Goal: Task Accomplishment & Management: Manage account settings

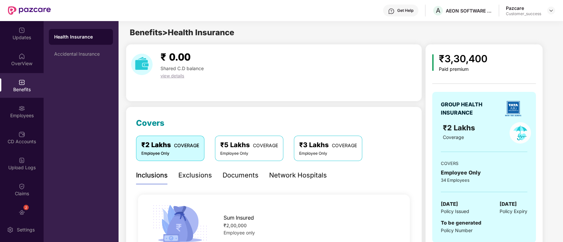
click at [233, 62] on div "₹ 0.00 Shared C.D balance view details" at bounding box center [273, 64] width 291 height 30
click at [23, 81] on img at bounding box center [21, 82] width 7 height 7
click at [37, 107] on div "Employees" at bounding box center [22, 111] width 44 height 25
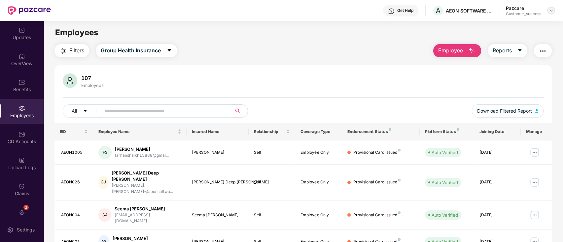
click at [551, 10] on img at bounding box center [550, 10] width 5 height 5
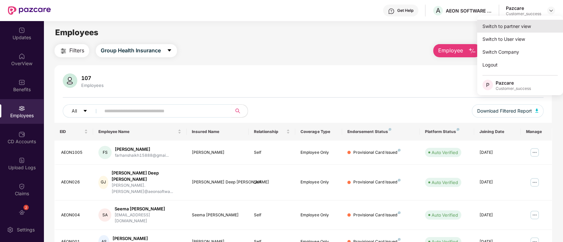
click at [544, 22] on div "Switch to partner view" at bounding box center [520, 26] width 86 height 13
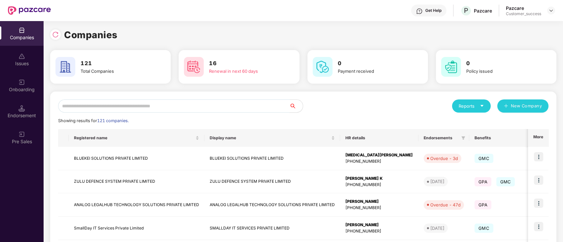
click at [136, 110] on input "text" at bounding box center [173, 106] width 231 height 13
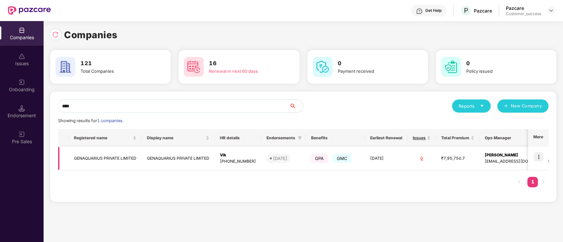
type input "****"
click at [534, 156] on img at bounding box center [537, 156] width 9 height 9
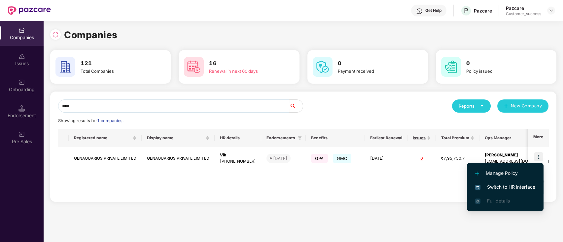
click at [514, 187] on span "Switch to HR interface" at bounding box center [505, 187] width 60 height 7
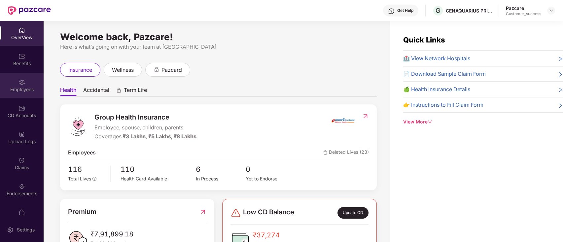
click at [0, 94] on div "Employees" at bounding box center [22, 85] width 44 height 25
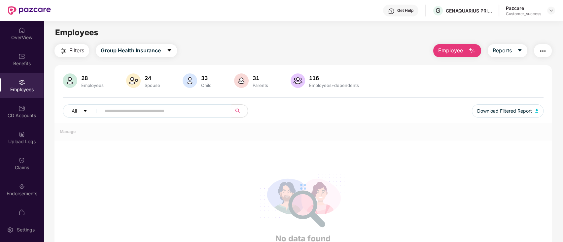
click at [446, 51] on span "Employee" at bounding box center [450, 51] width 25 height 8
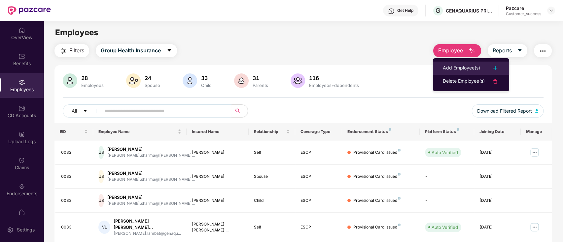
click at [467, 69] on div "Add Employee(s)" at bounding box center [460, 68] width 37 height 8
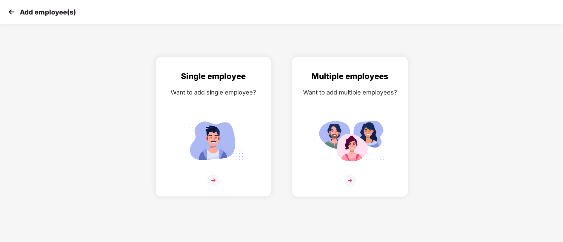
click at [343, 115] on img at bounding box center [350, 140] width 74 height 51
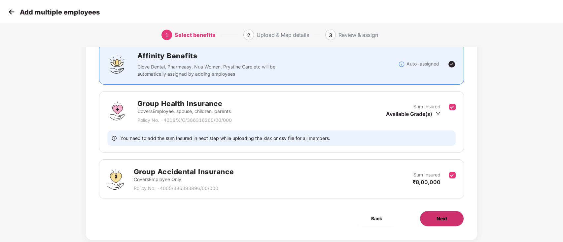
scroll to position [62, 0]
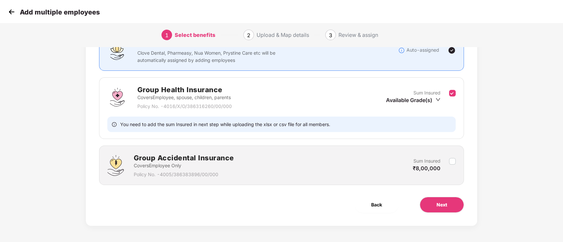
click at [440, 221] on div "Benefits 1 / 2 Selected Affinity Benefits Clove Dental, Pharmeasy, Nua Women, P…" at bounding box center [281, 109] width 391 height 234
click at [442, 211] on button "Next" at bounding box center [441, 205] width 44 height 16
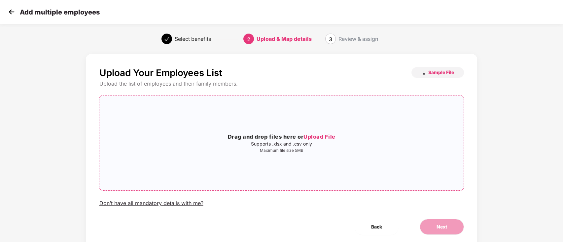
click at [309, 146] on p "Supports .xlsx and .csv only" at bounding box center [281, 144] width 364 height 5
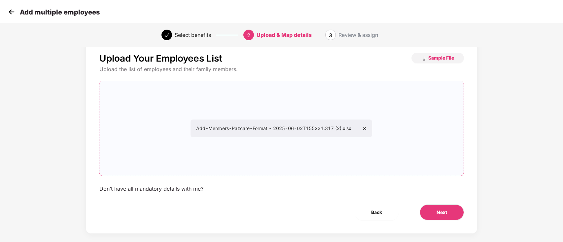
scroll to position [22, 0]
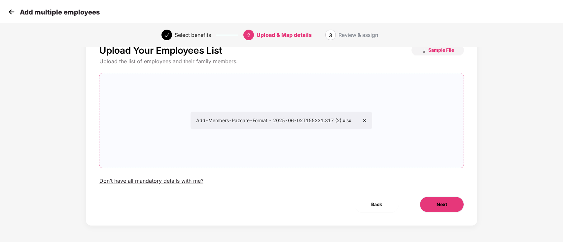
click at [436, 209] on button "Next" at bounding box center [441, 205] width 44 height 16
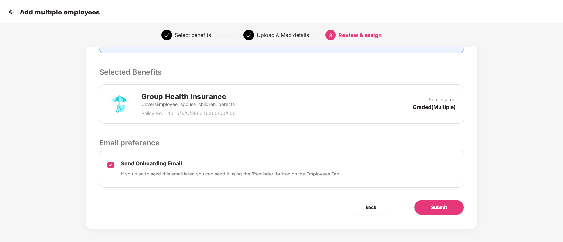
scroll to position [125, 0]
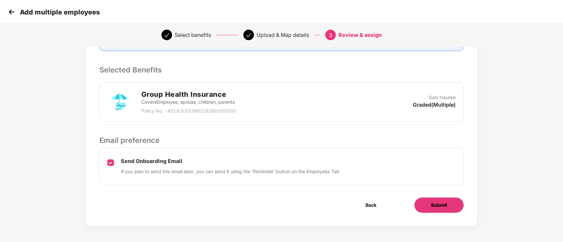
click at [434, 205] on span "Submit" at bounding box center [439, 205] width 16 height 7
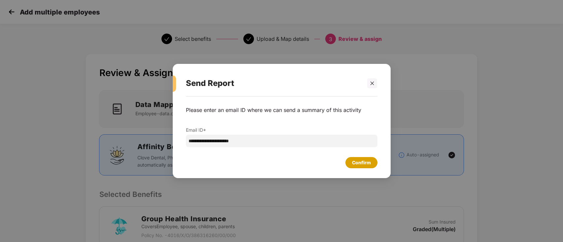
click at [369, 168] on div "Confirm" at bounding box center [361, 162] width 32 height 11
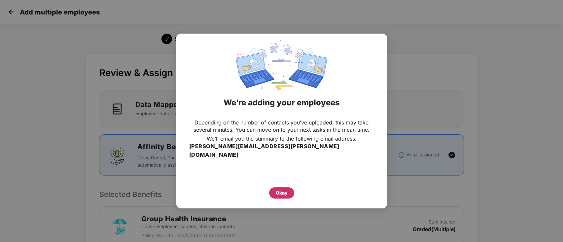
click at [276, 191] on div "Okay" at bounding box center [281, 193] width 12 height 7
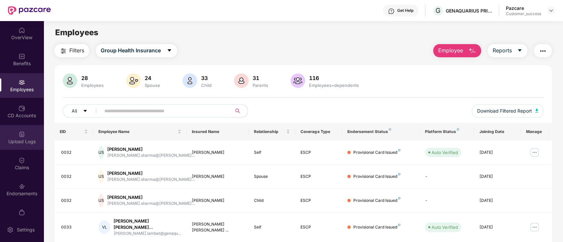
click at [24, 139] on div "Upload Logs" at bounding box center [22, 142] width 44 height 7
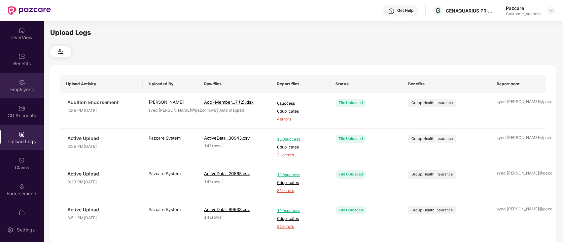
click at [5, 83] on div "Employees" at bounding box center [22, 85] width 44 height 25
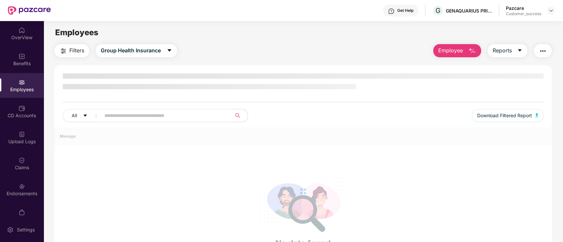
click at [466, 45] on button "Employee" at bounding box center [457, 50] width 48 height 13
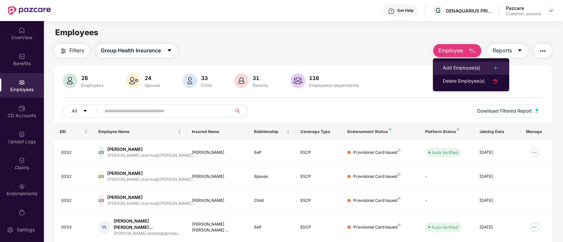
click at [466, 63] on li "Add Employee(s)" at bounding box center [471, 68] width 76 height 13
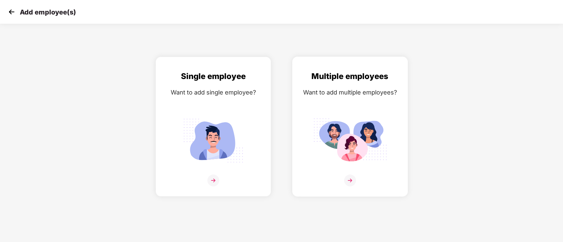
click at [374, 118] on img at bounding box center [350, 140] width 74 height 51
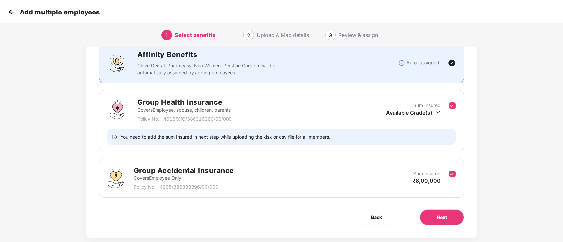
scroll to position [62, 0]
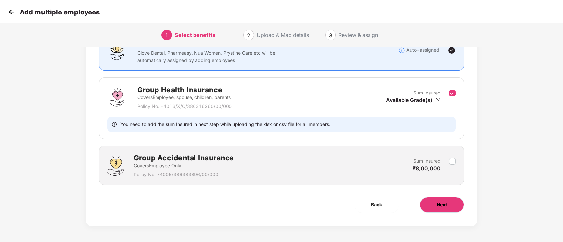
click at [452, 199] on button "Next" at bounding box center [441, 205] width 44 height 16
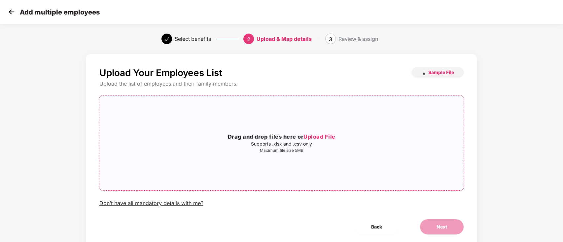
click at [309, 137] on span "Upload File" at bounding box center [319, 137] width 32 height 7
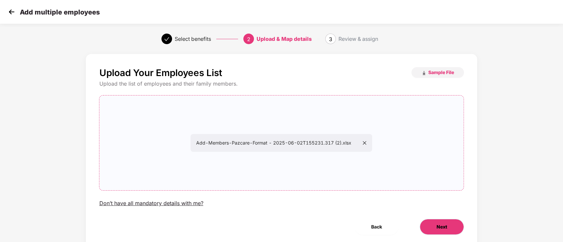
click at [450, 228] on button "Next" at bounding box center [441, 227] width 44 height 16
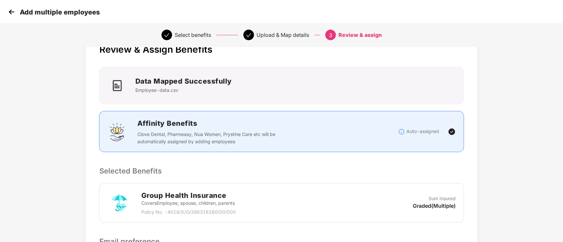
scroll to position [125, 0]
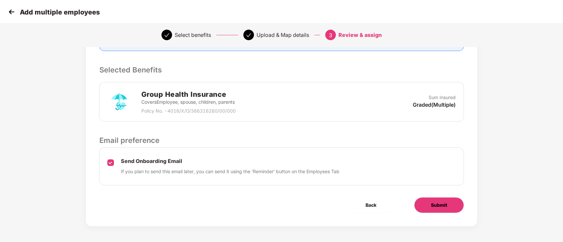
click at [456, 205] on button "Submit" at bounding box center [439, 206] width 50 height 16
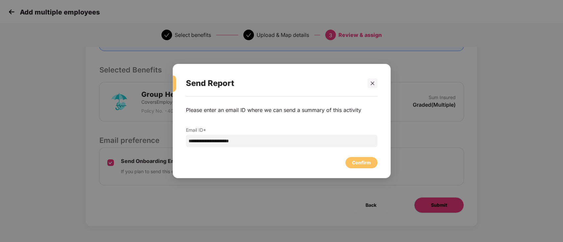
scroll to position [0, 0]
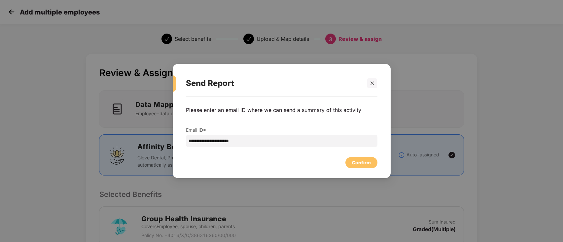
click at [355, 151] on div "**********" at bounding box center [281, 127] width 191 height 54
click at [359, 162] on div "Confirm" at bounding box center [361, 162] width 19 height 7
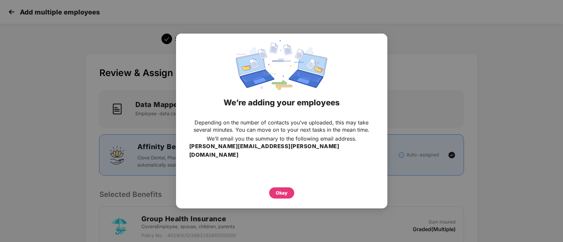
click at [268, 190] on div "Okay" at bounding box center [281, 191] width 185 height 15
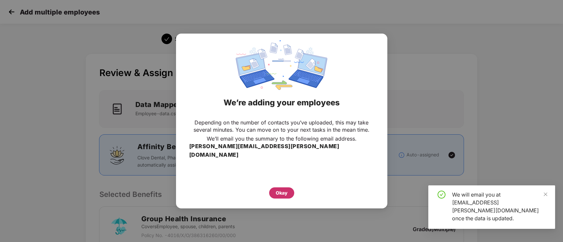
click at [275, 191] on div "Okay" at bounding box center [281, 193] width 12 height 7
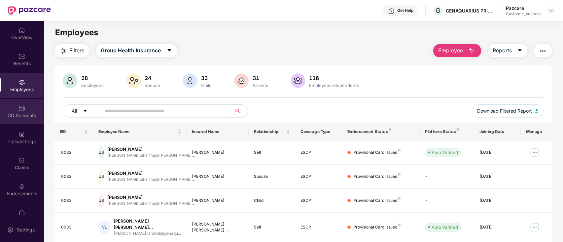
click at [2, 110] on div "CD Accounts" at bounding box center [22, 111] width 44 height 25
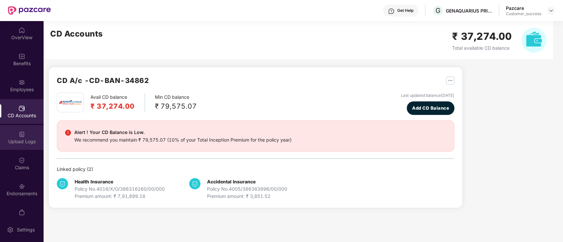
click at [21, 148] on div "Upload Logs" at bounding box center [22, 137] width 44 height 25
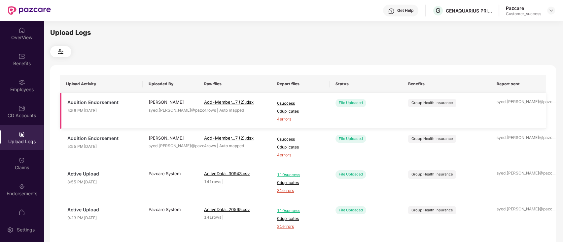
click at [283, 119] on span "4 errors" at bounding box center [300, 119] width 47 height 6
drag, startPoint x: 0, startPoint y: 97, endPoint x: 11, endPoint y: 92, distance: 12.1
click at [2, 98] on div "OverView Benefits Employees CD Accounts Upload Logs Claims Endorsements My Orde…" at bounding box center [22, 119] width 44 height 197
click at [18, 64] on div "Benefits" at bounding box center [22, 63] width 44 height 7
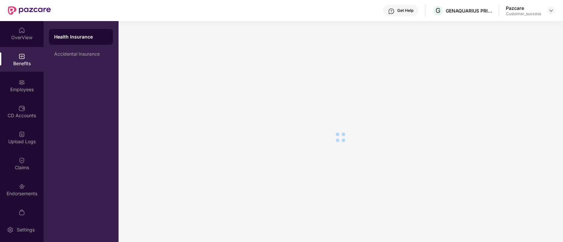
click at [38, 89] on div "Employees" at bounding box center [22, 89] width 44 height 7
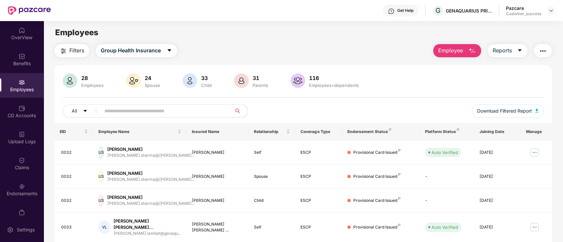
click at [544, 7] on div "Pazcare Customer_success" at bounding box center [529, 11] width 49 height 12
click at [551, 11] on img at bounding box center [550, 10] width 5 height 5
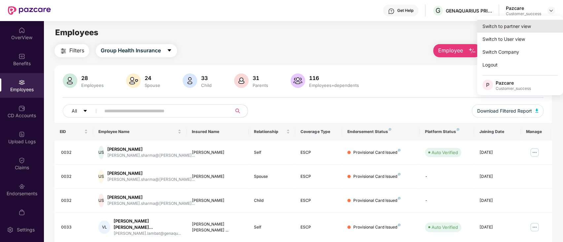
click at [524, 23] on div "Switch to partner view" at bounding box center [520, 26] width 86 height 13
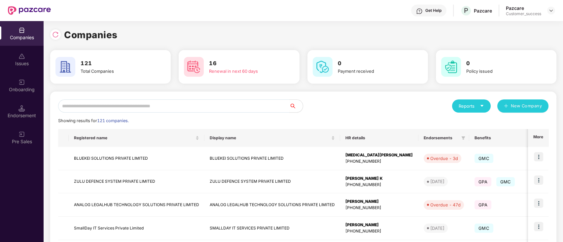
drag, startPoint x: 4, startPoint y: 153, endPoint x: 4, endPoint y: 99, distance: 54.1
click at [4, 99] on div "Companies Issues Onboarding Endorsement Pre Sales" at bounding box center [22, 86] width 44 height 130
click at [7, 89] on div "Onboarding" at bounding box center [22, 89] width 44 height 7
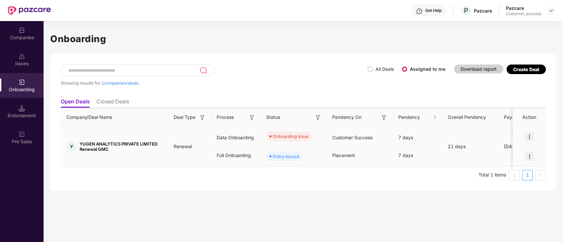
drag, startPoint x: 532, startPoint y: 134, endPoint x: 528, endPoint y: 136, distance: 4.3
click at [531, 134] on img at bounding box center [528, 136] width 9 height 9
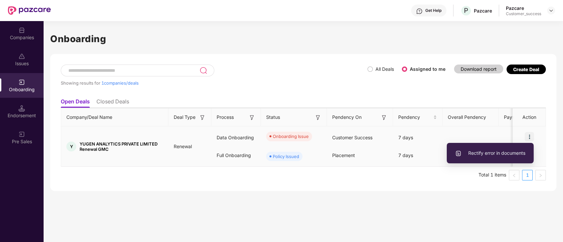
click at [509, 148] on li "Rectify error in documents" at bounding box center [489, 153] width 87 height 14
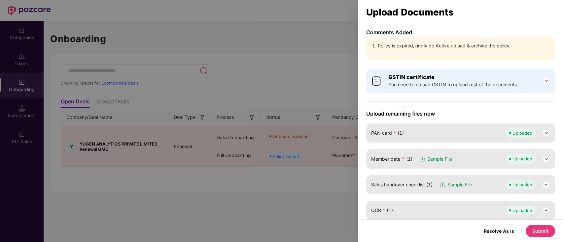
click at [540, 233] on button "Submit" at bounding box center [539, 231] width 29 height 12
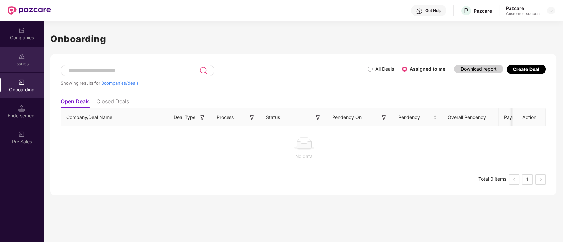
click at [2, 65] on div "Issues" at bounding box center [22, 63] width 44 height 7
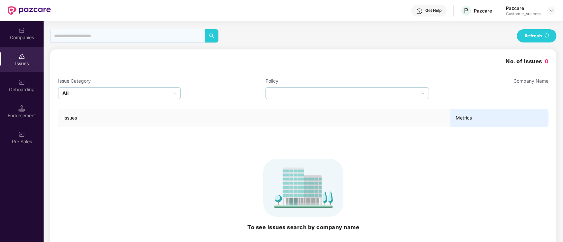
click at [16, 40] on div "Companies" at bounding box center [22, 37] width 44 height 7
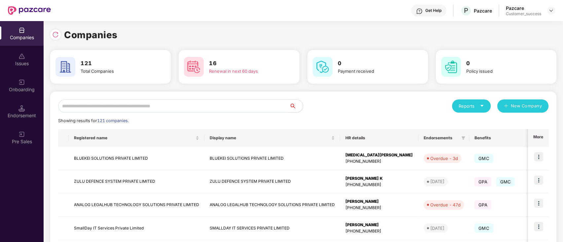
click at [212, 109] on input "text" at bounding box center [173, 106] width 231 height 13
type input "*"
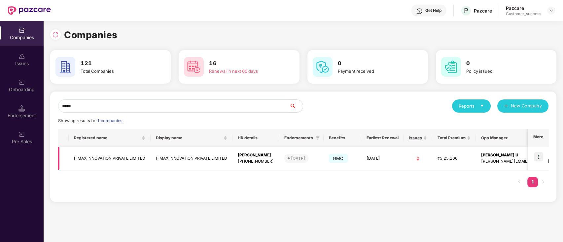
type input "*****"
drag, startPoint x: 538, startPoint y: 157, endPoint x: 534, endPoint y: 162, distance: 6.2
click at [538, 157] on img at bounding box center [537, 156] width 9 height 9
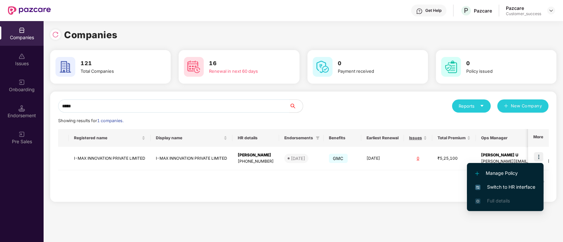
click at [510, 190] on span "Switch to HR interface" at bounding box center [505, 187] width 60 height 7
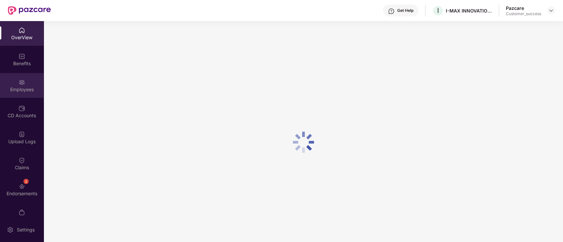
click at [24, 94] on div "Employees" at bounding box center [22, 85] width 44 height 25
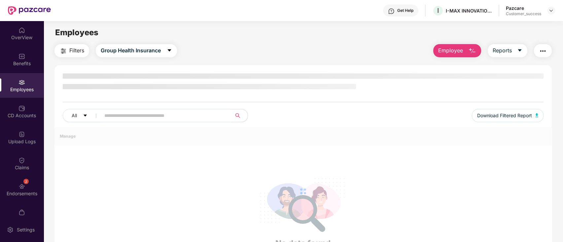
click at [21, 82] on img at bounding box center [21, 82] width 7 height 7
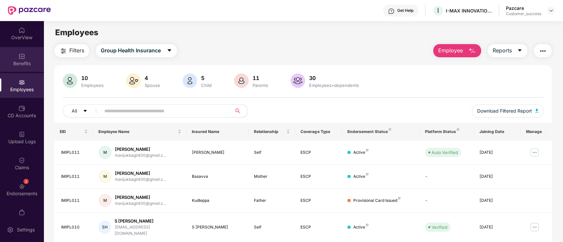
click at [18, 54] on img at bounding box center [21, 56] width 7 height 7
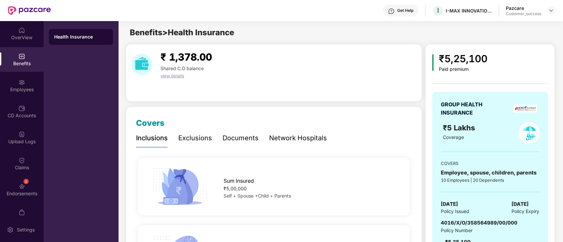
click at [468, 218] on div "GROUP HEALTH INSURANCE ₹5 Lakhs Coverage COVERS Employee, spouse, children, par…" at bounding box center [489, 177] width 115 height 170
copy span "4016/X/O/358564989/00/000"
click at [552, 9] on img at bounding box center [550, 10] width 5 height 5
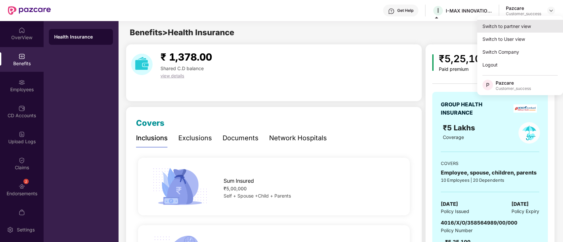
click at [530, 23] on div "Switch to partner view" at bounding box center [520, 26] width 86 height 13
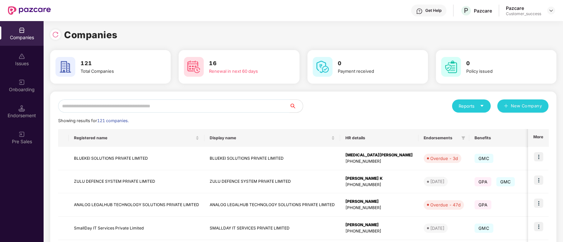
click at [138, 104] on input "text" at bounding box center [173, 106] width 231 height 13
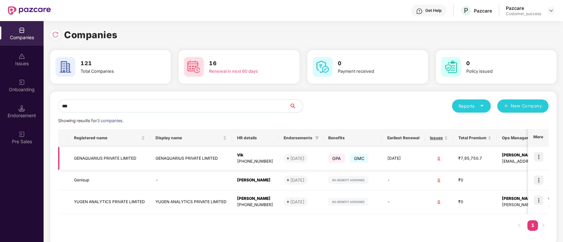
type input "***"
click at [136, 154] on td "GENAQUARIUS PRIVATE LIMITED" at bounding box center [109, 158] width 81 height 23
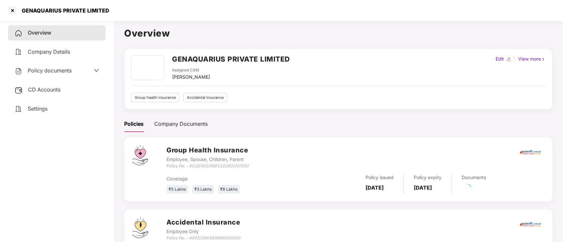
click at [48, 69] on span "Policy documents" at bounding box center [50, 70] width 44 height 7
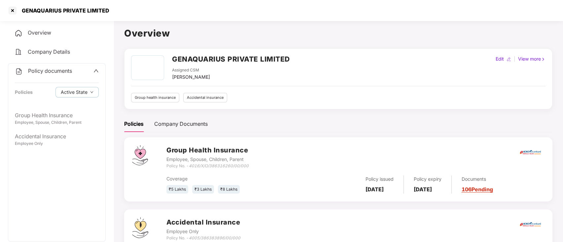
click at [40, 32] on span "Overview" at bounding box center [39, 32] width 23 height 7
click at [35, 48] on div "Company Details" at bounding box center [57, 52] width 98 height 15
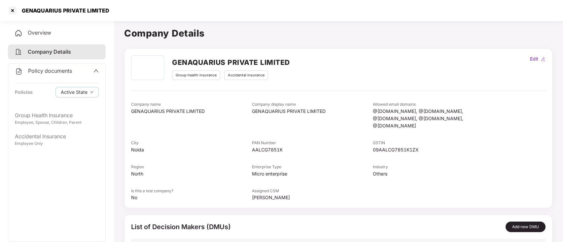
click at [533, 59] on div "Edit" at bounding box center [533, 58] width 11 height 7
select select "*****"
select select "******"
select select "**********"
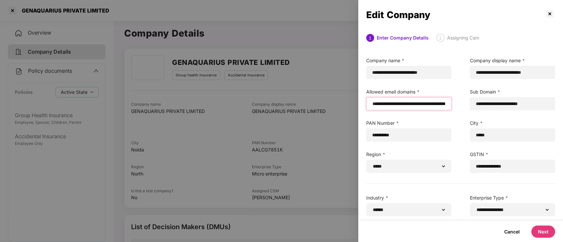
drag, startPoint x: 423, startPoint y: 104, endPoint x: 432, endPoint y: 106, distance: 8.5
click at [423, 104] on input "**********" at bounding box center [408, 104] width 74 height 7
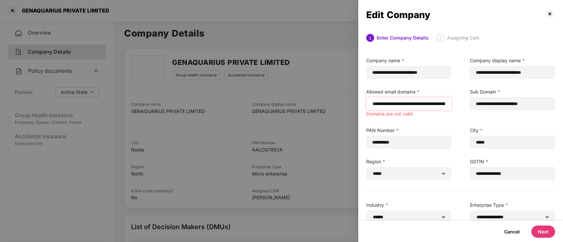
drag, startPoint x: 443, startPoint y: 107, endPoint x: 409, endPoint y: 100, distance: 34.7
click at [409, 100] on div "**********" at bounding box center [408, 103] width 85 height 13
click at [434, 105] on input "**********" at bounding box center [407, 104] width 73 height 7
click at [402, 105] on input "**********" at bounding box center [407, 104] width 73 height 7
click at [425, 105] on input "**********" at bounding box center [407, 104] width 73 height 7
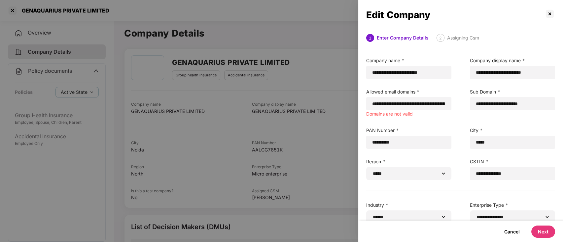
click at [461, 174] on div "**********" at bounding box center [512, 166] width 104 height 29
click at [442, 105] on input "**********" at bounding box center [407, 104] width 73 height 7
click at [438, 103] on input "**********" at bounding box center [407, 104] width 73 height 7
paste input "**********"
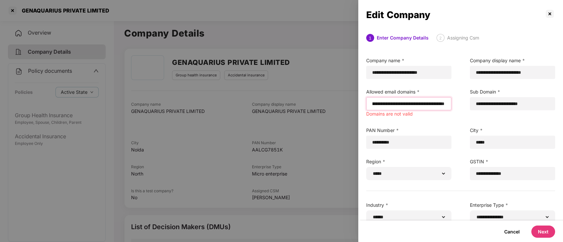
click at [444, 105] on input "**********" at bounding box center [407, 104] width 73 height 7
paste input "**********"
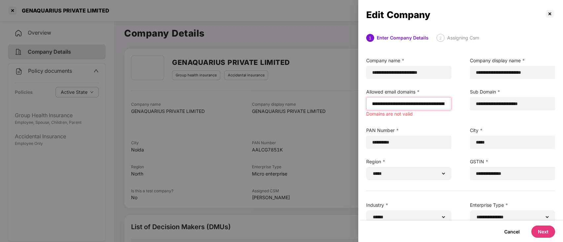
paste input "**********"
click at [427, 102] on input "**********" at bounding box center [407, 104] width 73 height 7
drag, startPoint x: 440, startPoint y: 105, endPoint x: 425, endPoint y: 107, distance: 15.3
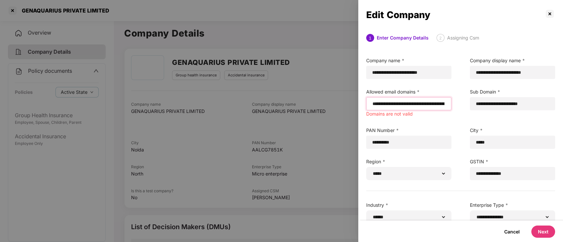
click at [440, 105] on input "**********" at bounding box center [407, 104] width 73 height 7
drag, startPoint x: 373, startPoint y: 104, endPoint x: 378, endPoint y: 107, distance: 5.6
click at [373, 104] on input "**********" at bounding box center [407, 104] width 73 height 7
paste input "**********"
click at [550, 233] on button "Next" at bounding box center [543, 232] width 24 height 12
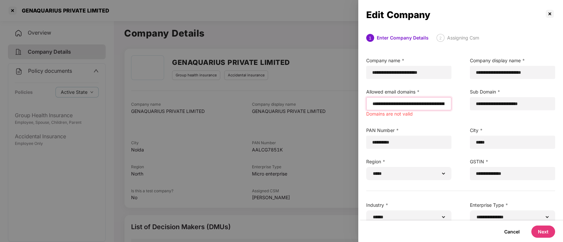
click at [414, 107] on input "**********" at bounding box center [407, 104] width 73 height 7
click at [536, 228] on button "Next" at bounding box center [543, 232] width 24 height 12
click at [431, 102] on input "**********" at bounding box center [407, 104] width 73 height 7
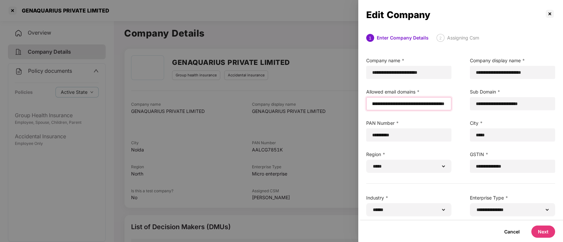
scroll to position [0, 155]
type input "**********"
click at [536, 232] on button "Next" at bounding box center [543, 232] width 24 height 12
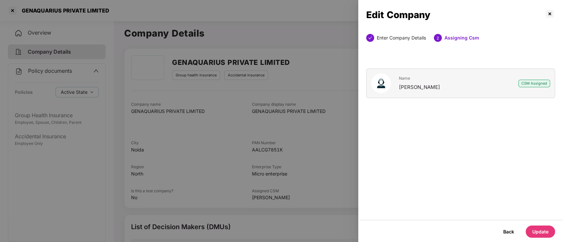
click at [376, 189] on div "Name [PERSON_NAME] CSM Assigned" at bounding box center [460, 134] width 205 height 175
click at [557, 230] on div "Back Update" at bounding box center [460, 232] width 205 height 22
click at [542, 230] on button "Update" at bounding box center [539, 232] width 29 height 12
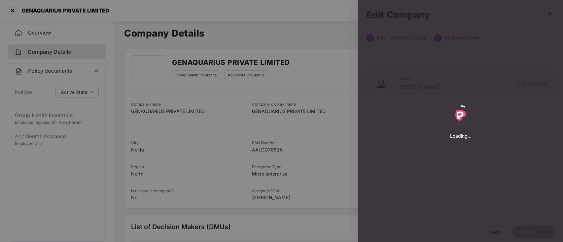
select select "*****"
select select "******"
select select "**********"
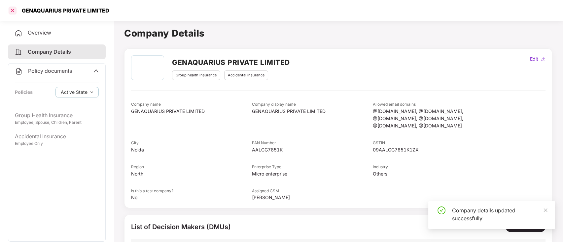
click at [9, 7] on div at bounding box center [12, 10] width 11 height 11
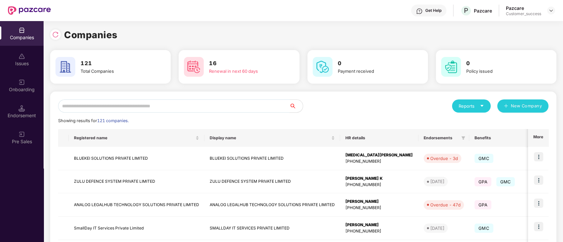
click at [203, 101] on input "text" at bounding box center [173, 106] width 231 height 13
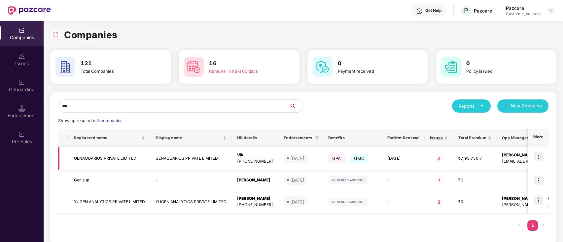
type input "***"
click at [537, 158] on img at bounding box center [537, 156] width 9 height 9
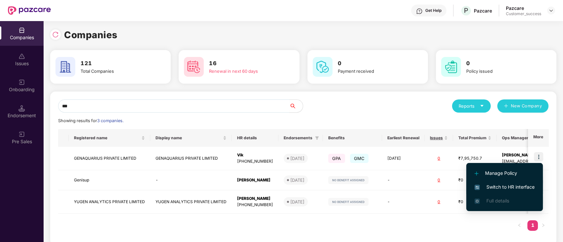
click at [515, 188] on span "Switch to HR interface" at bounding box center [504, 187] width 60 height 7
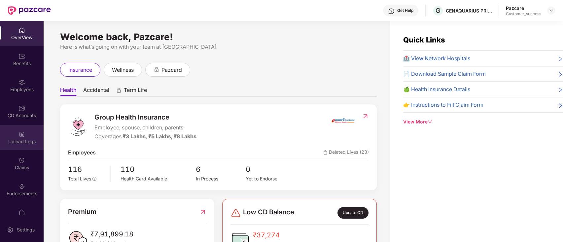
click at [9, 130] on div "Upload Logs" at bounding box center [22, 137] width 44 height 25
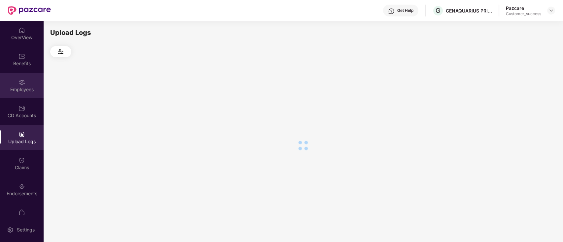
drag, startPoint x: 9, startPoint y: 130, endPoint x: 15, endPoint y: 91, distance: 39.1
click at [15, 91] on div "Employees" at bounding box center [22, 89] width 44 height 7
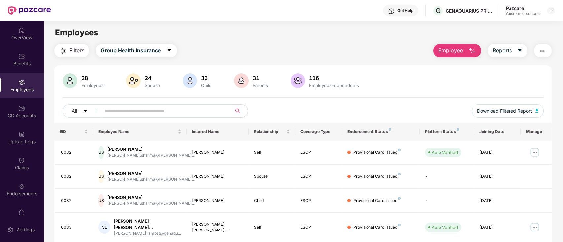
click at [466, 44] on button "Employee" at bounding box center [457, 50] width 48 height 13
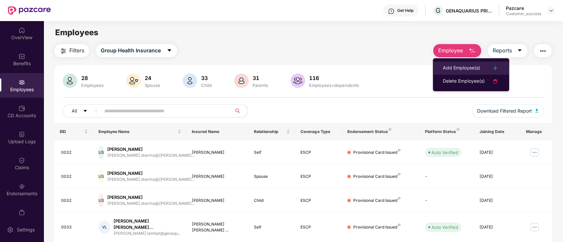
click at [466, 67] on div "Add Employee(s)" at bounding box center [460, 68] width 37 height 8
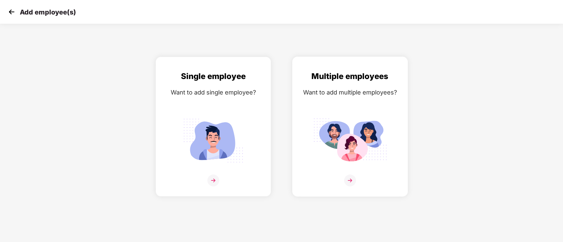
click at [335, 123] on img at bounding box center [350, 140] width 74 height 51
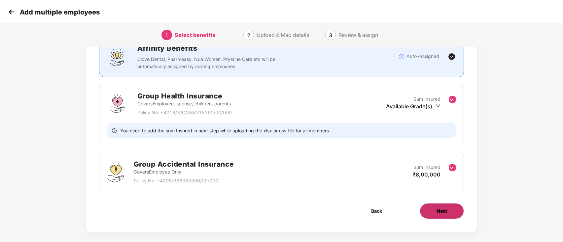
scroll to position [62, 0]
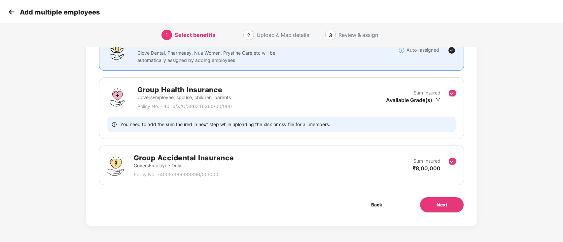
click at [456, 160] on div "Group Accidental Insurance Covers Employee Only Policy No. - 4005/386383896/00/…" at bounding box center [281, 166] width 364 height 40
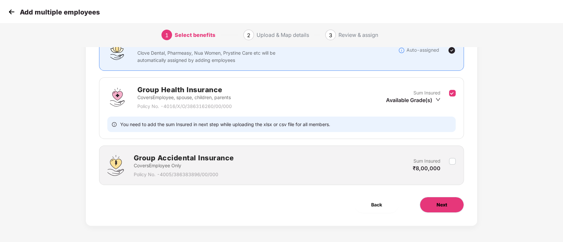
click at [445, 199] on button "Next" at bounding box center [441, 205] width 44 height 16
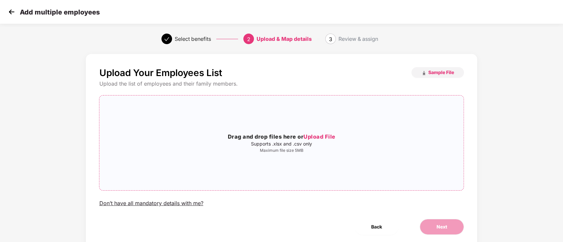
click at [312, 134] on span "Upload File" at bounding box center [319, 137] width 32 height 7
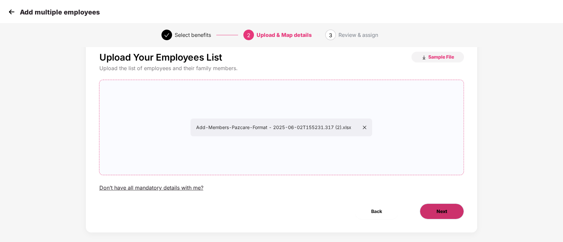
scroll to position [22, 0]
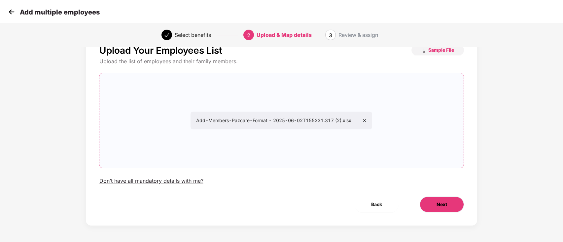
click at [446, 205] on span "Next" at bounding box center [441, 204] width 11 height 7
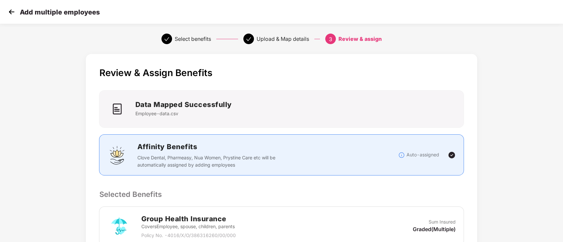
scroll to position [125, 0]
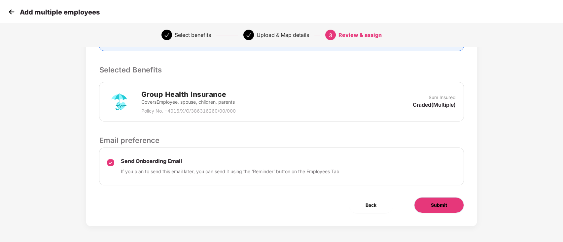
click at [422, 203] on button "Submit" at bounding box center [439, 206] width 50 height 16
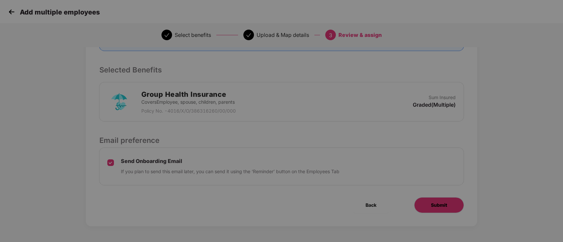
scroll to position [0, 0]
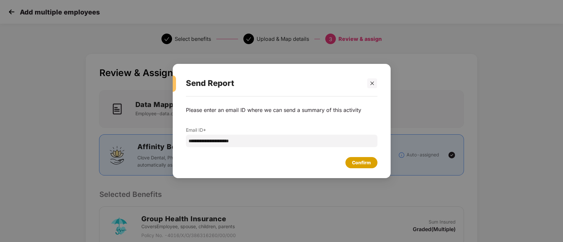
click at [359, 167] on div "Confirm" at bounding box center [361, 162] width 32 height 11
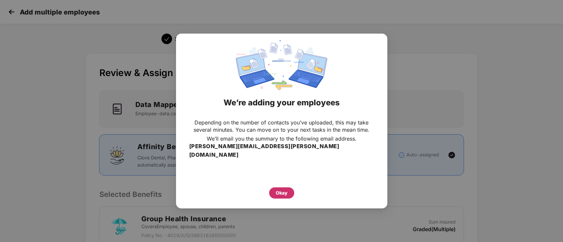
click at [274, 188] on div "Okay" at bounding box center [281, 193] width 25 height 11
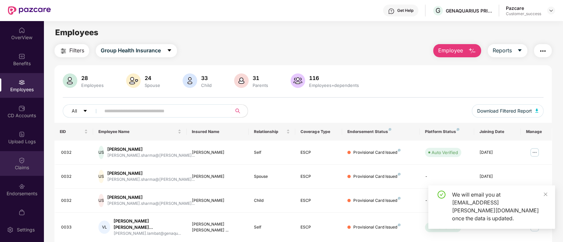
click at [13, 170] on div "Claims" at bounding box center [22, 168] width 44 height 7
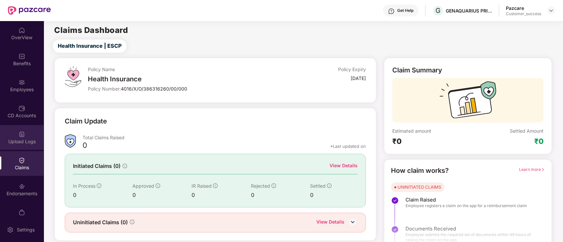
click at [14, 144] on div "Upload Logs" at bounding box center [22, 142] width 44 height 7
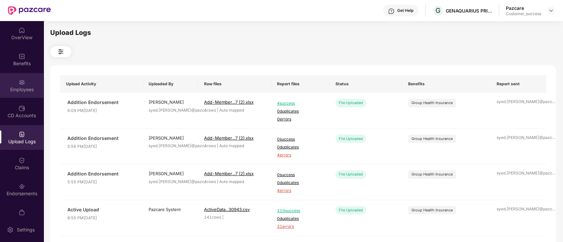
click at [18, 96] on div "Employees" at bounding box center [22, 85] width 44 height 25
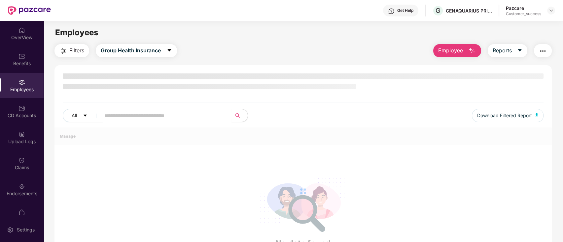
click at [455, 49] on span "Employee" at bounding box center [450, 51] width 25 height 8
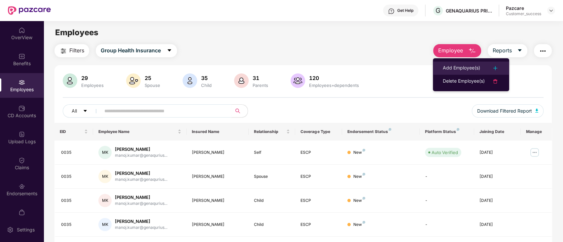
click at [477, 68] on div "Add Employee(s)" at bounding box center [460, 68] width 37 height 8
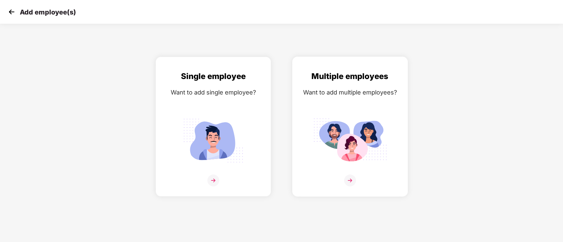
click at [374, 129] on img at bounding box center [350, 140] width 74 height 51
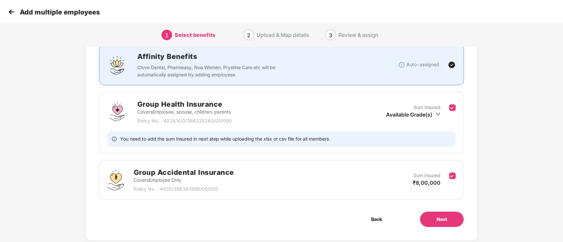
scroll to position [62, 0]
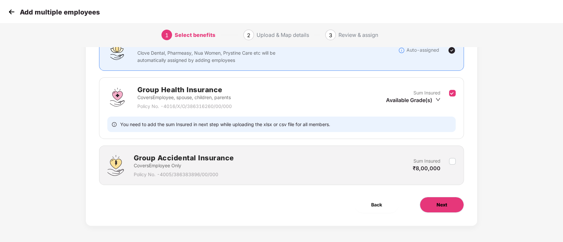
click at [449, 209] on button "Next" at bounding box center [441, 205] width 44 height 16
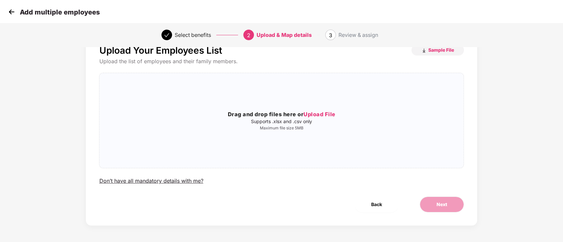
scroll to position [0, 0]
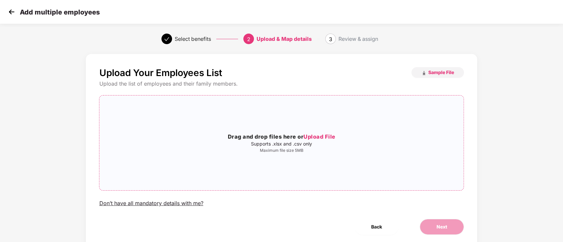
click at [336, 138] on h3 "Drag and drop files here or Upload File" at bounding box center [281, 137] width 364 height 9
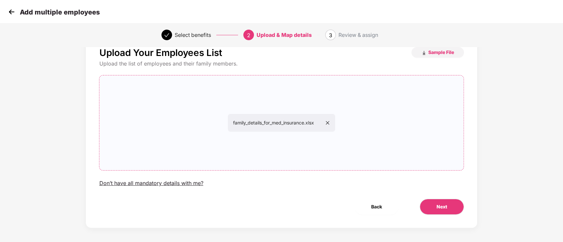
scroll to position [22, 0]
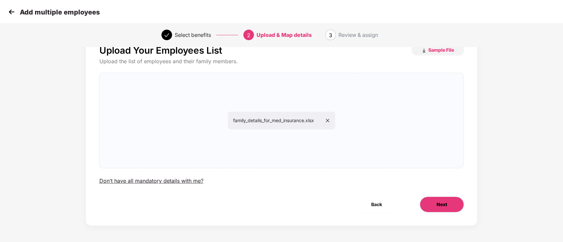
click at [442, 204] on span "Next" at bounding box center [441, 204] width 11 height 7
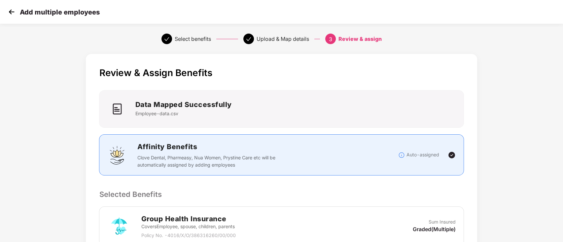
scroll to position [125, 0]
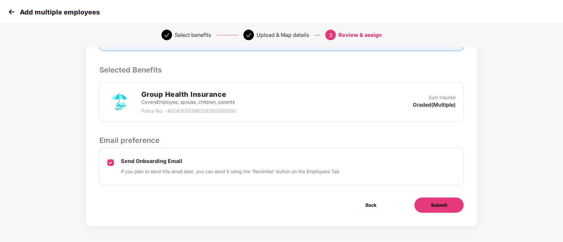
click at [446, 200] on button "Submit" at bounding box center [439, 206] width 50 height 16
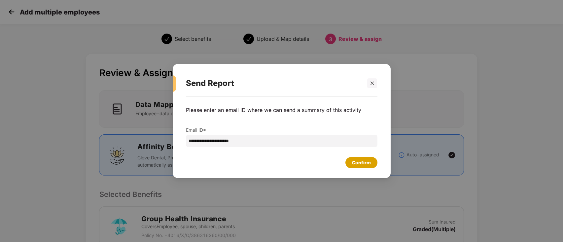
click at [366, 166] on div "Confirm" at bounding box center [361, 162] width 19 height 7
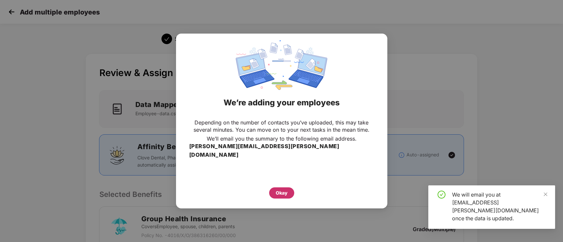
click at [286, 190] on div "Okay" at bounding box center [281, 193] width 12 height 7
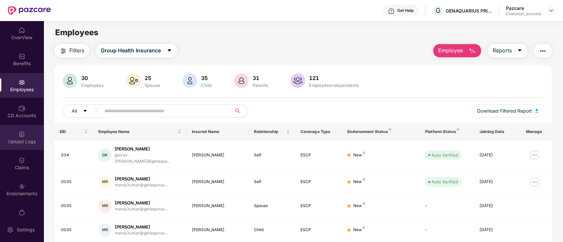
click at [9, 146] on div "Upload Logs" at bounding box center [22, 137] width 44 height 25
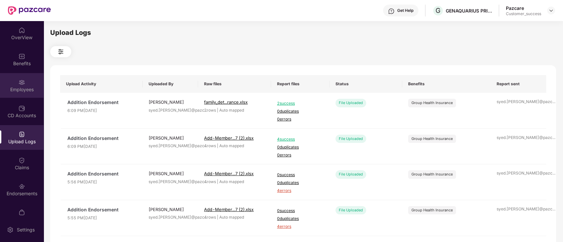
click at [15, 87] on div "Employees" at bounding box center [22, 89] width 44 height 7
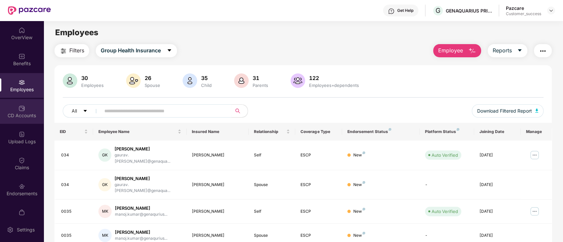
click at [24, 106] on div "CD Accounts" at bounding box center [22, 111] width 44 height 25
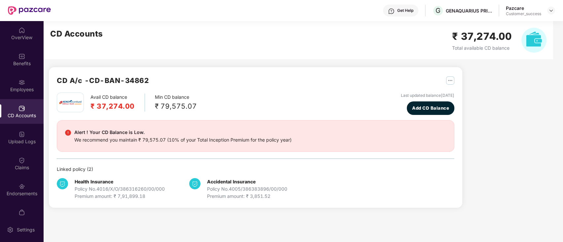
click at [18, 78] on div "Employees" at bounding box center [22, 85] width 44 height 25
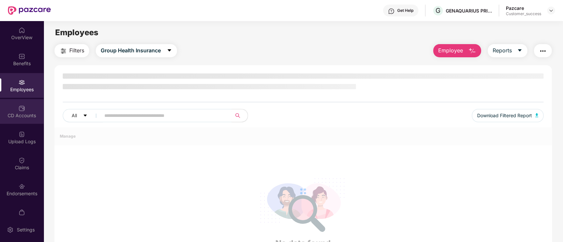
click at [22, 106] on img at bounding box center [21, 108] width 7 height 7
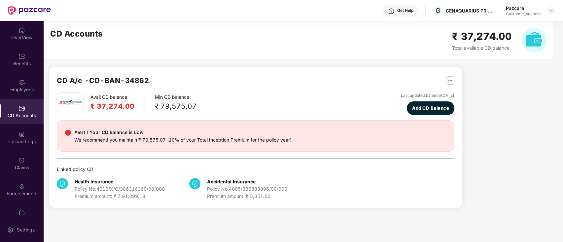
click at [21, 83] on img at bounding box center [21, 82] width 7 height 7
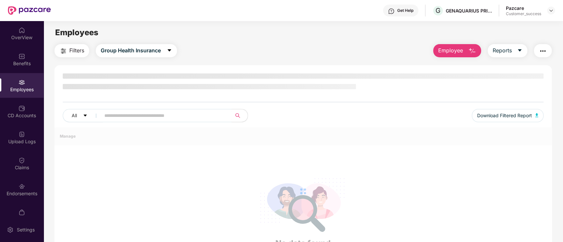
click at [21, 91] on div "Employees" at bounding box center [22, 89] width 44 height 7
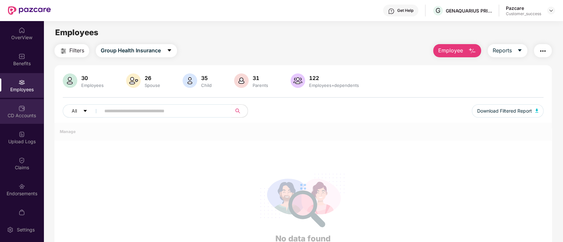
click at [14, 113] on div "CD Accounts" at bounding box center [22, 116] width 44 height 7
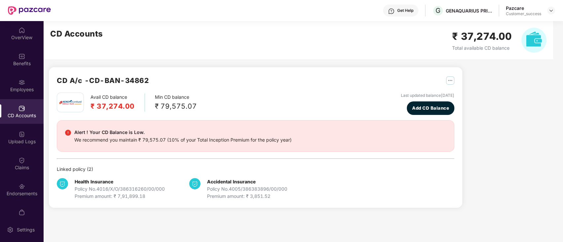
click at [16, 88] on div "Employees" at bounding box center [22, 89] width 44 height 7
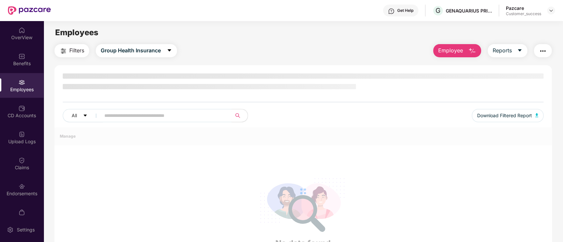
click at [18, 107] on img at bounding box center [21, 108] width 7 height 7
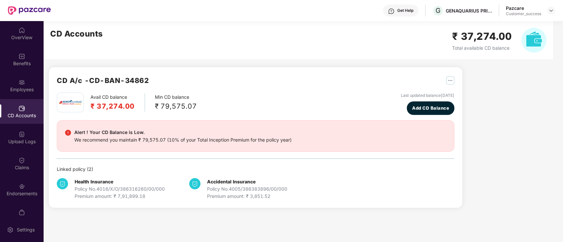
click at [19, 84] on img at bounding box center [21, 82] width 7 height 7
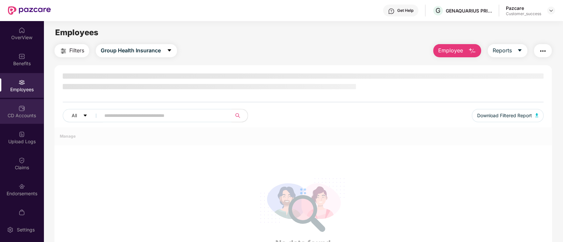
drag, startPoint x: 14, startPoint y: 113, endPoint x: 16, endPoint y: 104, distance: 9.6
click at [16, 104] on div "CD Accounts" at bounding box center [22, 111] width 44 height 25
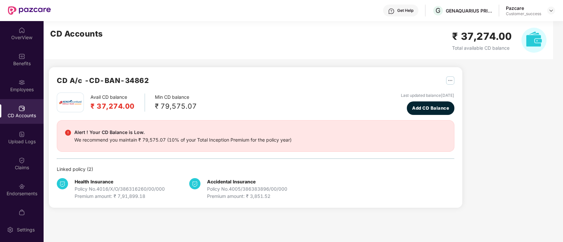
click at [18, 91] on div "Employees" at bounding box center [22, 89] width 44 height 7
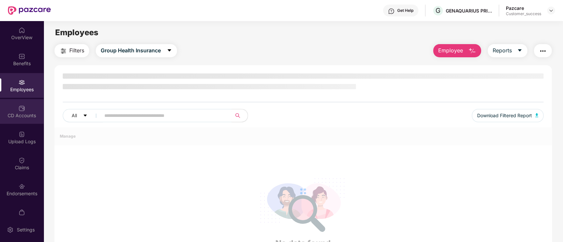
click at [26, 114] on div "CD Accounts" at bounding box center [22, 116] width 44 height 7
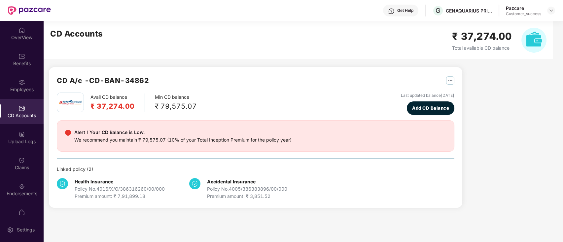
click at [19, 91] on div "Employees" at bounding box center [22, 89] width 44 height 7
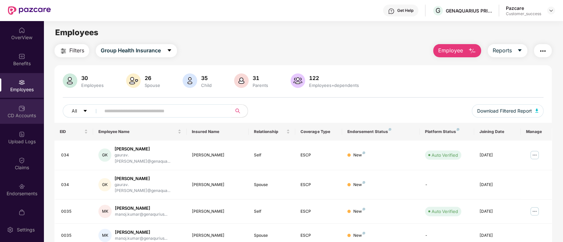
click at [10, 113] on div "CD Accounts" at bounding box center [22, 116] width 44 height 7
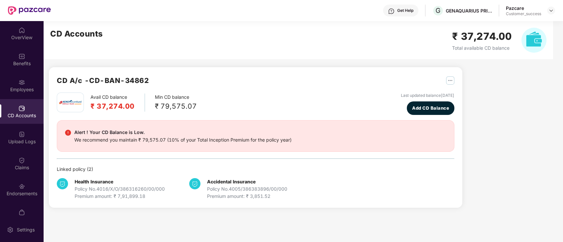
click at [554, 8] on div at bounding box center [551, 11] width 8 height 8
click at [551, 8] on img at bounding box center [550, 10] width 5 height 5
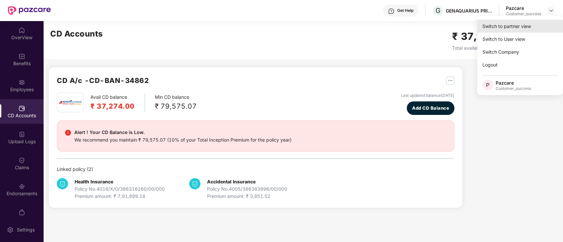
click at [529, 20] on div "Switch to partner view" at bounding box center [520, 26] width 86 height 13
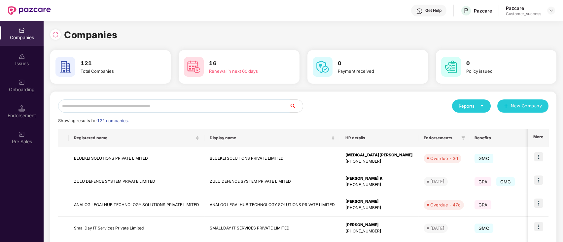
click at [210, 105] on input "text" at bounding box center [173, 106] width 231 height 13
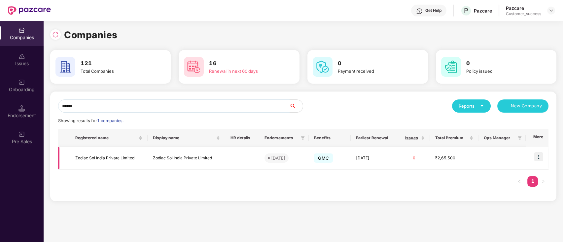
type input "******"
click at [541, 157] on img at bounding box center [537, 156] width 9 height 9
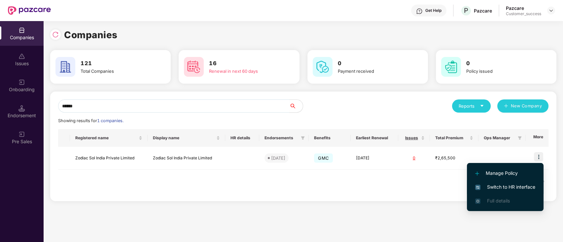
click at [521, 186] on span "Switch to HR interface" at bounding box center [505, 187] width 60 height 7
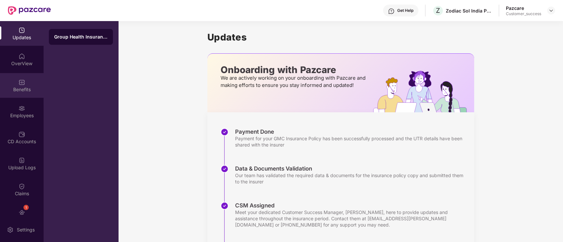
click at [21, 93] on div "Benefits" at bounding box center [22, 89] width 44 height 7
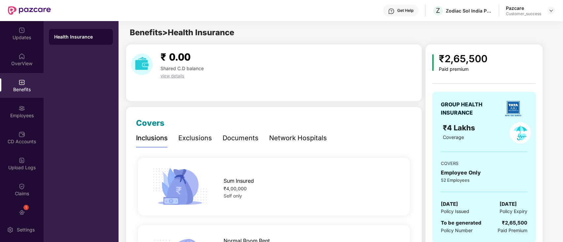
drag, startPoint x: 298, startPoint y: 137, endPoint x: 302, endPoint y: 137, distance: 4.0
click at [298, 137] on div "Network Hospitals" at bounding box center [298, 138] width 58 height 10
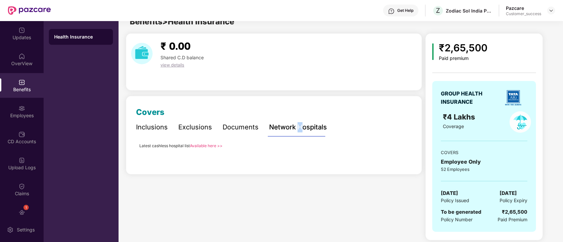
scroll to position [14, 0]
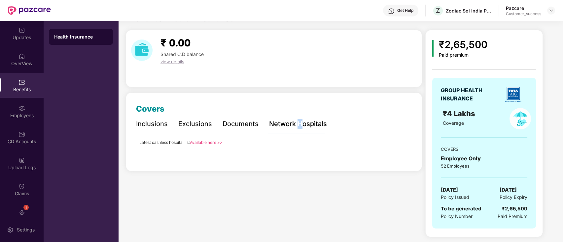
click at [208, 142] on link "Available here >>" at bounding box center [206, 142] width 33 height 5
drag, startPoint x: 549, startPoint y: 8, endPoint x: 542, endPoint y: 19, distance: 12.6
click at [549, 9] on img at bounding box center [550, 10] width 5 height 5
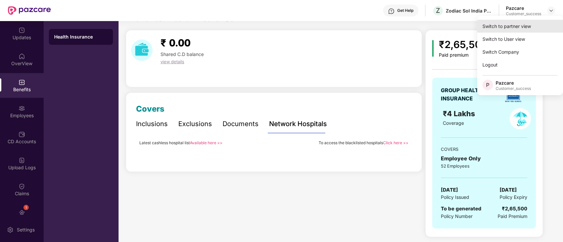
click at [534, 25] on div "Switch to partner view" at bounding box center [520, 26] width 86 height 13
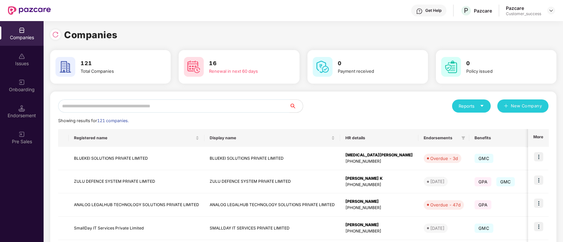
click at [141, 107] on input "text" at bounding box center [173, 106] width 231 height 13
paste input "**********"
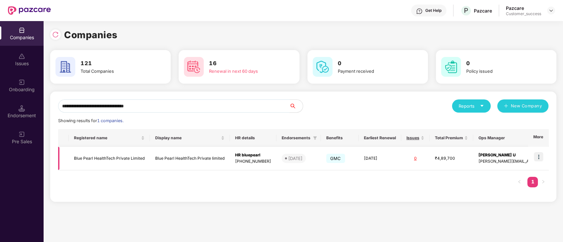
type input "**********"
click at [537, 157] on img at bounding box center [537, 156] width 9 height 9
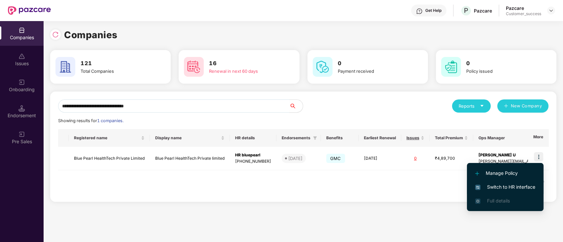
click at [499, 184] on span "Switch to HR interface" at bounding box center [505, 187] width 60 height 7
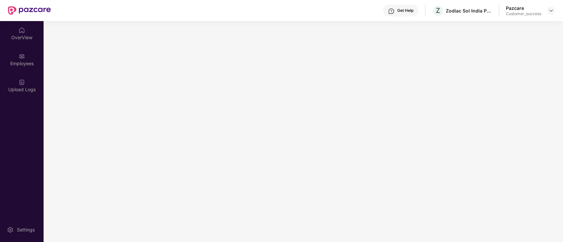
click at [0, 121] on div "OverView Employees Upload Logs Settings" at bounding box center [22, 131] width 44 height 221
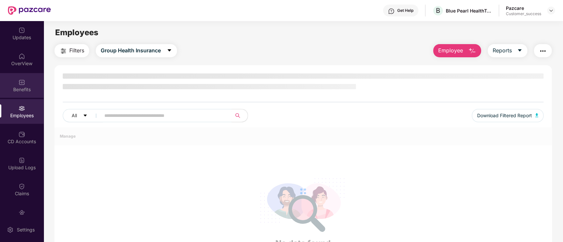
click at [5, 89] on div "Benefits" at bounding box center [22, 89] width 44 height 7
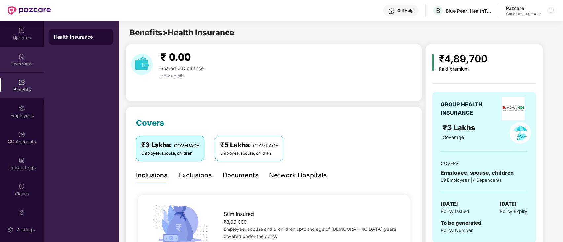
click at [0, 61] on div "OverView" at bounding box center [22, 63] width 44 height 7
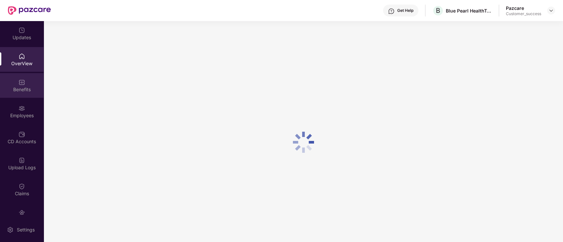
click at [20, 85] on img at bounding box center [21, 82] width 7 height 7
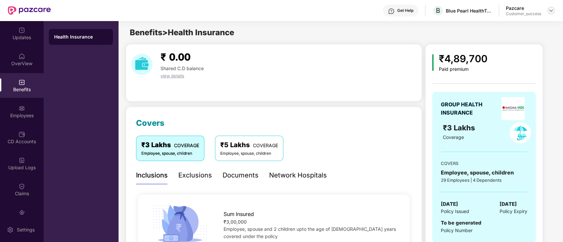
click at [549, 9] on img at bounding box center [550, 10] width 5 height 5
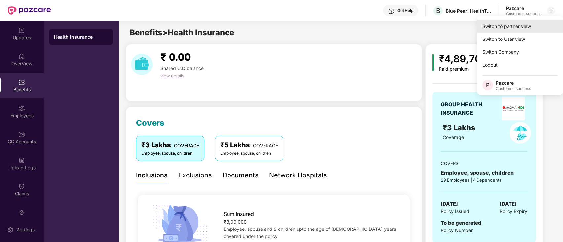
click at [515, 30] on div "Switch to partner view" at bounding box center [520, 26] width 86 height 13
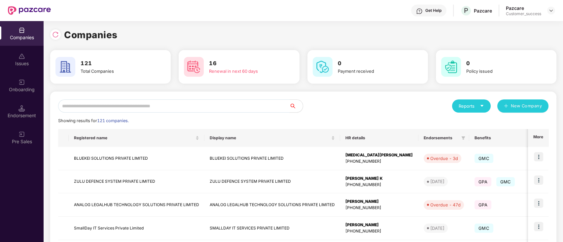
click at [106, 110] on input "text" at bounding box center [173, 106] width 231 height 13
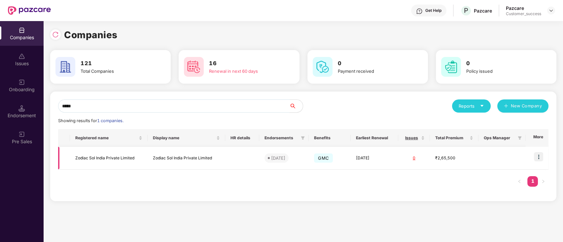
type input "*****"
copy td "Zodiac Sol India Private Limited"
drag, startPoint x: 125, startPoint y: 160, endPoint x: 72, endPoint y: 161, distance: 53.5
click at [72, 161] on td "Zodiac Sol India Private Limited" at bounding box center [109, 158] width 78 height 23
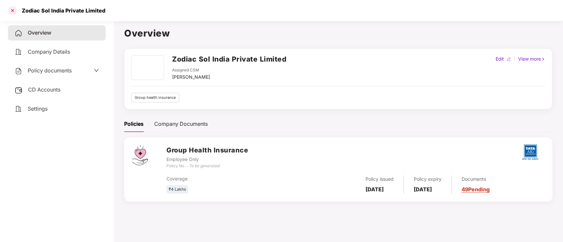
click at [12, 11] on div at bounding box center [12, 10] width 11 height 11
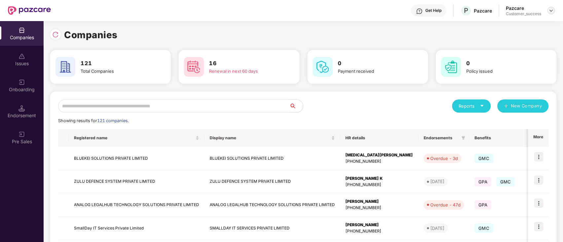
click at [552, 13] on img at bounding box center [550, 10] width 5 height 5
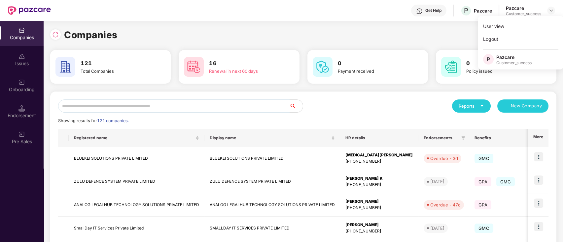
click at [170, 107] on input "text" at bounding box center [173, 106] width 231 height 13
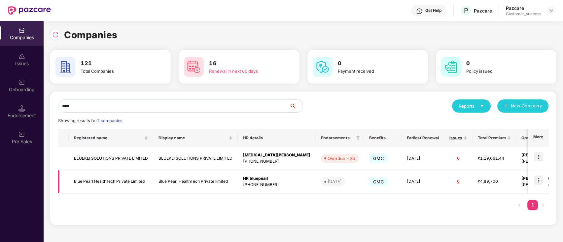
type input "****"
click at [540, 182] on img at bounding box center [537, 180] width 9 height 9
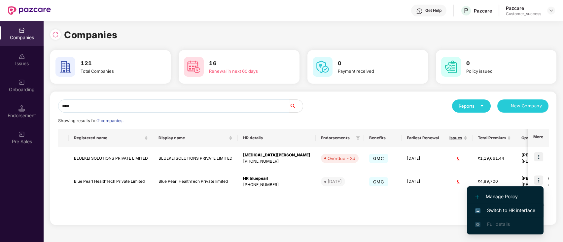
click at [516, 207] on span "Switch to HR interface" at bounding box center [505, 210] width 60 height 7
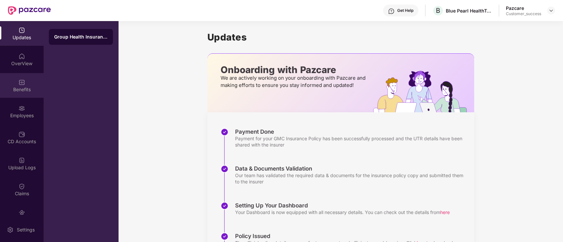
drag, startPoint x: 45, startPoint y: 107, endPoint x: 29, endPoint y: 83, distance: 29.2
click at [43, 104] on div "Updates OverView Benefits Employees CD Accounts Upload Logs Claims Endorsements…" at bounding box center [59, 131] width 118 height 221
click at [29, 83] on div "Benefits" at bounding box center [22, 85] width 44 height 25
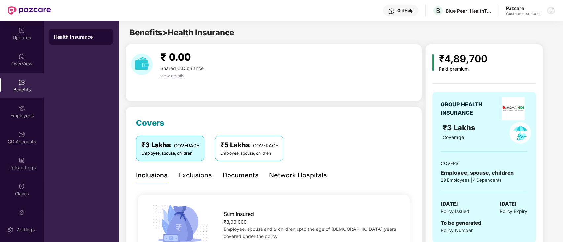
click at [550, 12] on img at bounding box center [550, 10] width 5 height 5
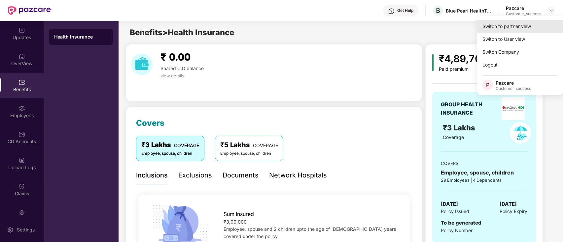
click at [521, 26] on div "Switch to partner view" at bounding box center [520, 26] width 86 height 13
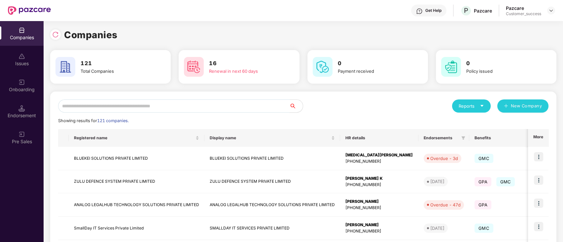
click at [222, 104] on input "text" at bounding box center [173, 106] width 231 height 13
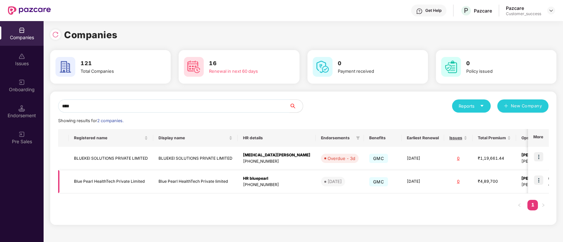
type input "****"
click at [119, 178] on td "Blue Pearl HealthTech Private Limited" at bounding box center [111, 182] width 84 height 23
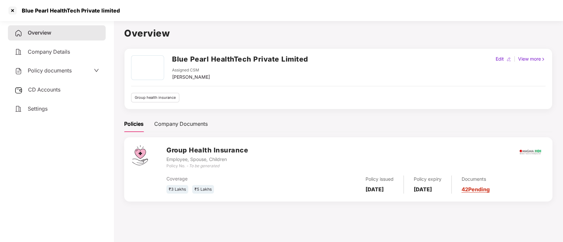
click at [66, 75] on div "Policy documents" at bounding box center [43, 71] width 57 height 9
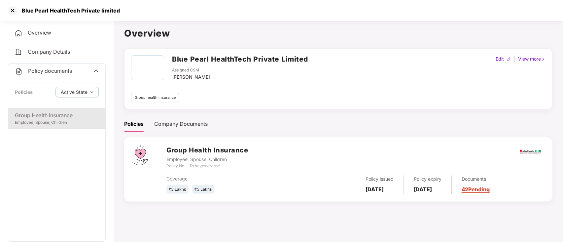
drag, startPoint x: 49, startPoint y: 120, endPoint x: 65, endPoint y: 116, distance: 16.7
click at [49, 121] on div "Employee, Spouse, Children" at bounding box center [57, 123] width 84 height 6
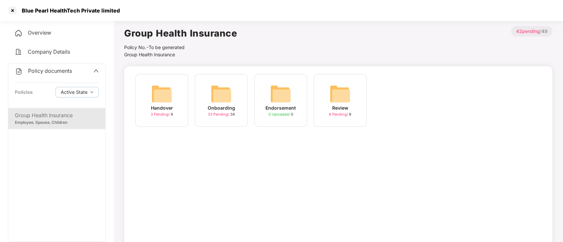
click at [218, 95] on img at bounding box center [220, 93] width 21 height 21
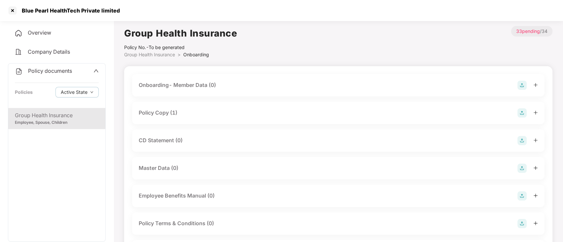
click at [214, 114] on div "Policy Copy (1)" at bounding box center [338, 113] width 399 height 9
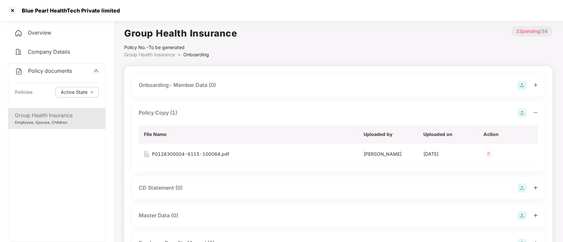
click at [243, 20] on div "Blue Pearl HealthTech Private limited" at bounding box center [281, 10] width 563 height 21
click at [11, 9] on div at bounding box center [12, 10] width 11 height 11
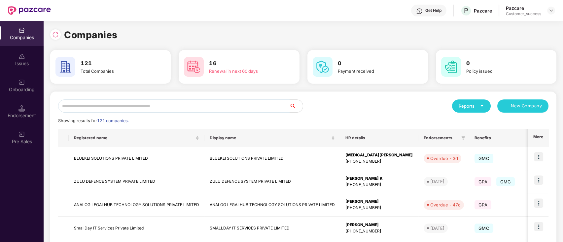
drag, startPoint x: 143, startPoint y: 95, endPoint x: 140, endPoint y: 101, distance: 6.5
click at [140, 101] on input "text" at bounding box center [173, 106] width 231 height 13
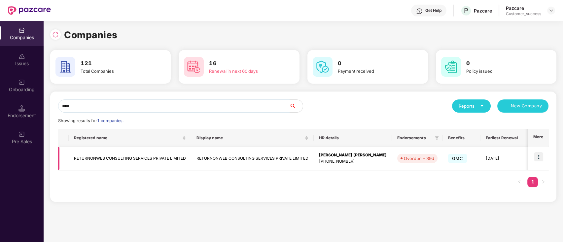
type input "****"
click at [536, 149] on td at bounding box center [538, 158] width 20 height 23
click at [539, 157] on img at bounding box center [537, 156] width 9 height 9
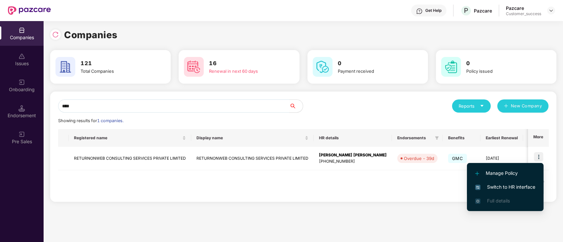
click at [507, 182] on li "Switch to HR interface" at bounding box center [505, 187] width 77 height 14
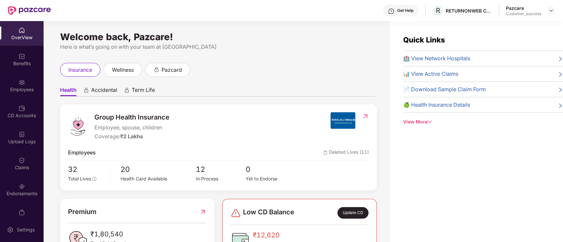
click at [545, 10] on div "Pazcare Customer_success" at bounding box center [529, 11] width 49 height 12
click at [552, 11] on img at bounding box center [550, 10] width 5 height 5
drag, startPoint x: 548, startPoint y: 14, endPoint x: 513, endPoint y: 32, distance: 39.2
click at [538, 19] on div "Switch to partner view Switch to User view Switch Company Logout P Pazcare Cust…" at bounding box center [520, 56] width 86 height 80
drag, startPoint x: 551, startPoint y: 10, endPoint x: 537, endPoint y: 24, distance: 19.6
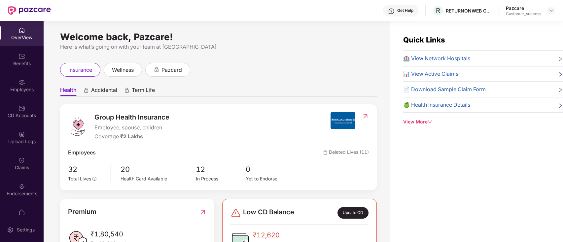
click at [551, 10] on img at bounding box center [550, 10] width 5 height 5
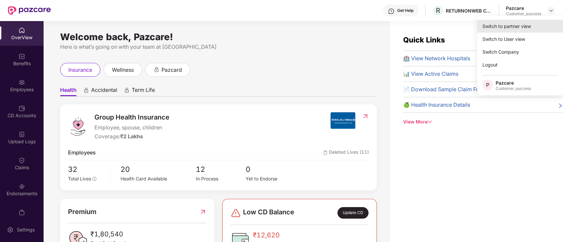
click at [537, 24] on div "Switch to partner view" at bounding box center [520, 26] width 86 height 13
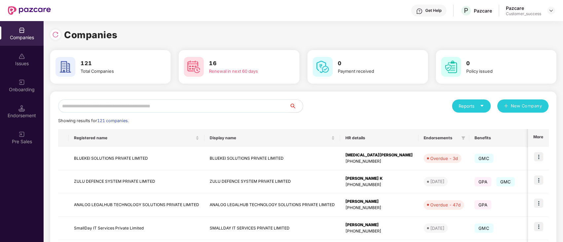
click at [97, 105] on input "text" at bounding box center [173, 106] width 231 height 13
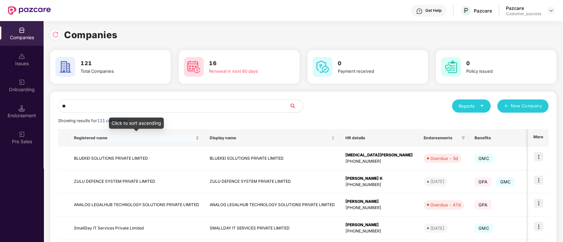
type input "*"
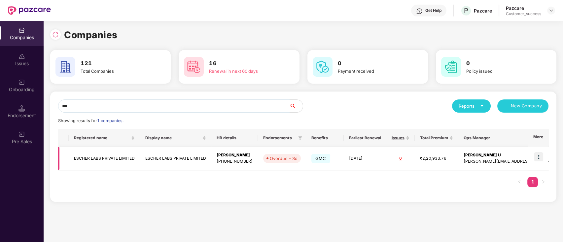
type input "***"
copy td "ESCHER LABS PRIVATE LIMITED"
drag, startPoint x: 140, startPoint y: 157, endPoint x: 105, endPoint y: 87, distance: 78.3
click at [101, 110] on div "*** Reports New Company Showing results for 1 companies. Registered name Displa…" at bounding box center [303, 147] width 490 height 95
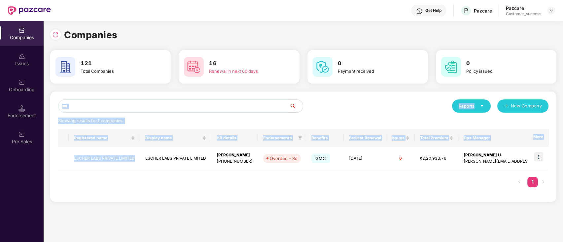
click at [129, 207] on div "*** Reports New Company Showing results for 1 companies. Registered name Displa…" at bounding box center [303, 150] width 506 height 116
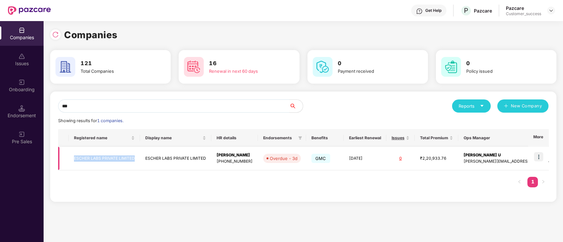
copy td "ESCHER LABS PRIVATE LIMITED"
drag, startPoint x: 137, startPoint y: 159, endPoint x: 100, endPoint y: 97, distance: 72.6
click at [89, 130] on table "Registered name Display name HR details Endorsements Benefits Earliest Renewal …" at bounding box center [324, 149] width 532 height 41
click at [130, 154] on td "ESCHER LABS PRIVATE LIMITED" at bounding box center [104, 158] width 71 height 23
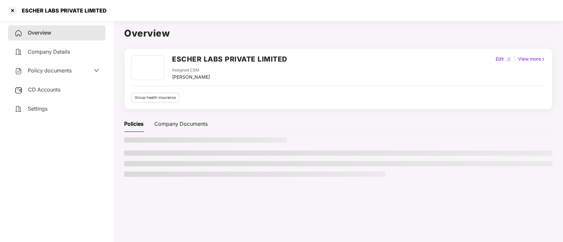
click at [45, 71] on span "Policy documents" at bounding box center [50, 70] width 44 height 7
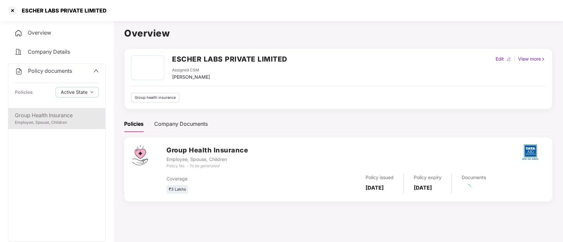
click at [52, 116] on div "Group Health Insurance" at bounding box center [57, 116] width 84 height 8
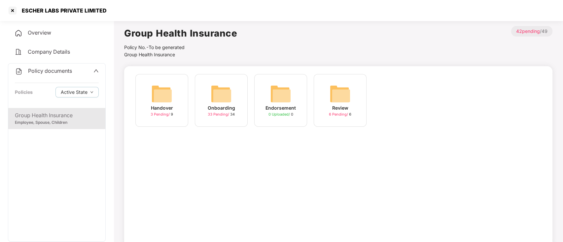
click at [225, 99] on img at bounding box center [220, 93] width 21 height 21
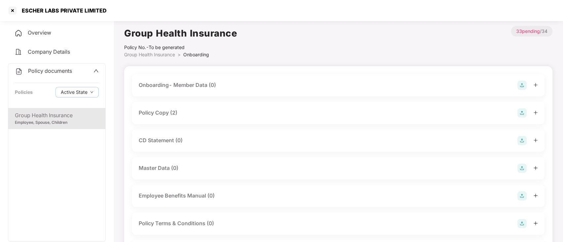
click at [46, 9] on div "ESCHER LABS PRIVATE LIMITED" at bounding box center [62, 10] width 89 height 7
copy div "ESCHER LABS PRIVATE LIMITED"
click at [15, 9] on div at bounding box center [12, 10] width 11 height 11
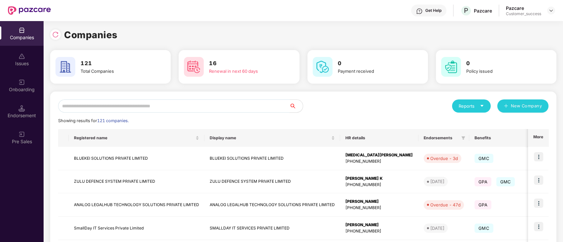
click at [118, 106] on input "text" at bounding box center [173, 106] width 231 height 13
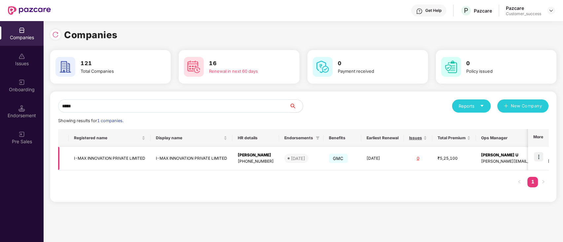
type input "*****"
click at [540, 155] on img at bounding box center [537, 156] width 9 height 9
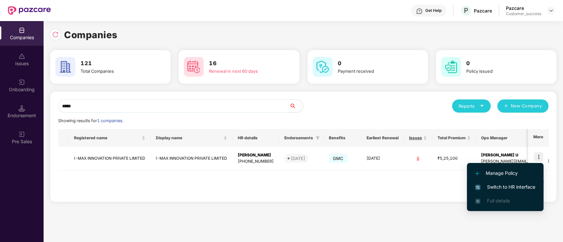
click at [509, 184] on span "Switch to HR interface" at bounding box center [505, 187] width 60 height 7
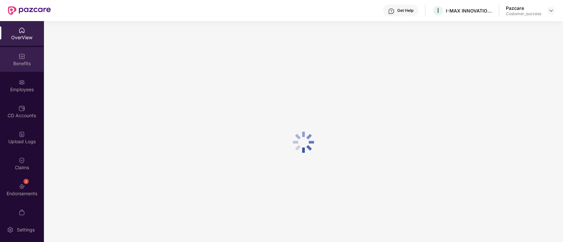
click at [22, 61] on div "Benefits" at bounding box center [22, 63] width 44 height 7
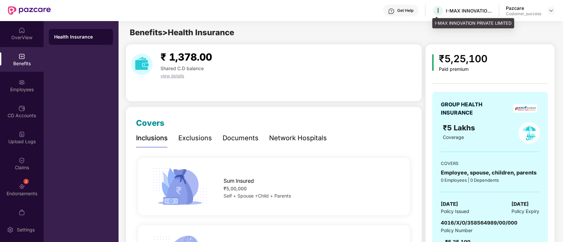
click at [453, 8] on div "I-MAX INNOVATION PRIVATE LIMITED" at bounding box center [468, 11] width 46 height 6
click at [454, 8] on div "I-MAX INNOVATION PRIVATE LIMITED" at bounding box center [468, 11] width 46 height 6
copy div "I-MAX INNOVATION PRIVATE LIMITED"
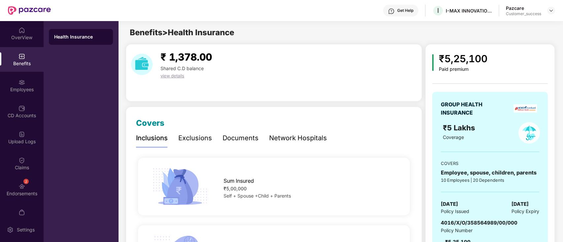
click at [467, 58] on div "₹5,25,100" at bounding box center [462, 59] width 48 height 16
copy div "₹5,25,100"
drag, startPoint x: 225, startPoint y: 137, endPoint x: 264, endPoint y: 128, distance: 39.6
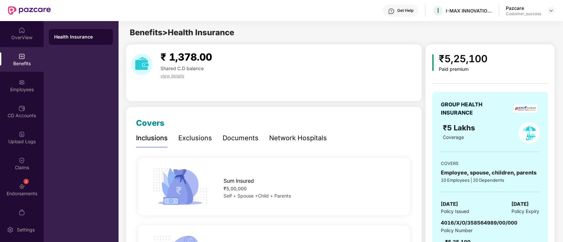
click at [226, 138] on div "Documents" at bounding box center [240, 138] width 36 height 10
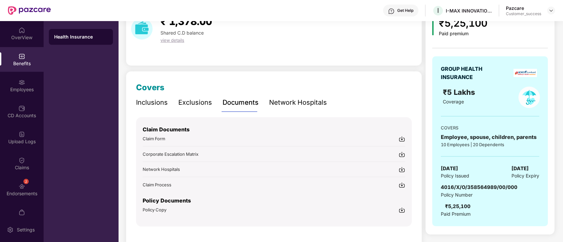
scroll to position [49, 0]
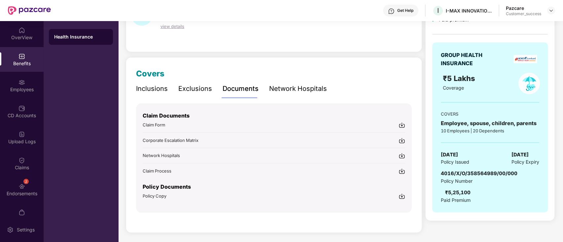
click at [402, 195] on img at bounding box center [401, 196] width 7 height 7
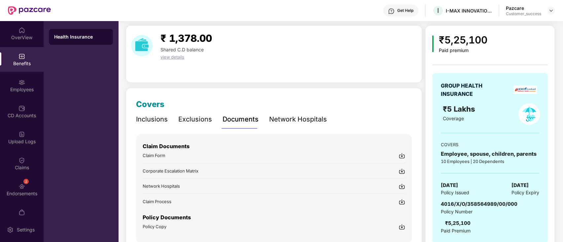
scroll to position [0, 0]
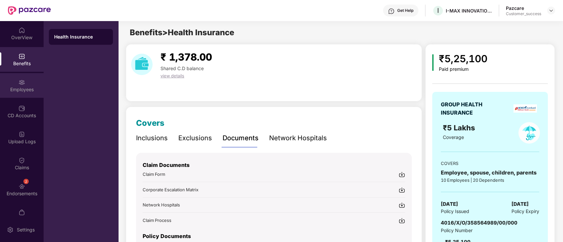
click at [20, 86] on div "Employees" at bounding box center [22, 89] width 44 height 7
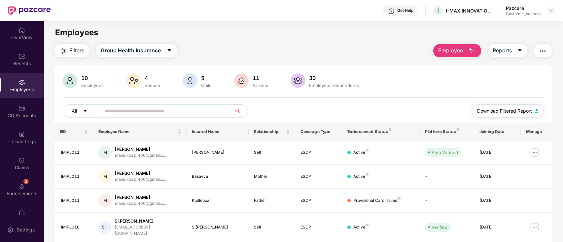
click at [531, 111] on span "Download Filtered Report" at bounding box center [504, 111] width 55 height 7
click at [531, 33] on div "Employees" at bounding box center [303, 32] width 519 height 13
click at [553, 12] on img at bounding box center [550, 10] width 5 height 5
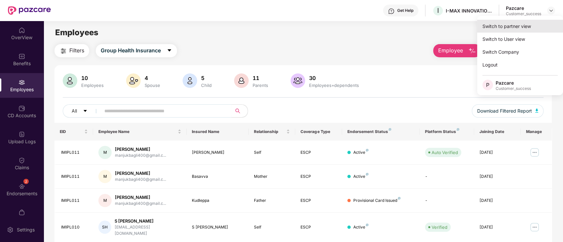
click at [539, 21] on div "Switch to partner view" at bounding box center [520, 26] width 86 height 13
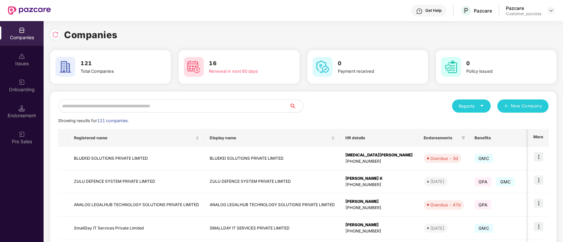
click at [157, 107] on input "text" at bounding box center [173, 106] width 231 height 13
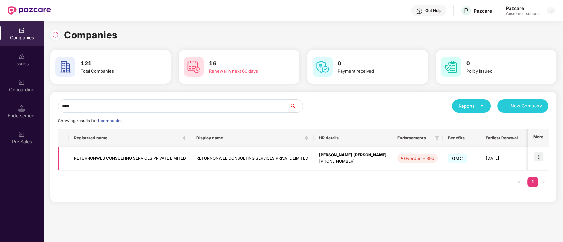
type input "****"
click at [538, 160] on img at bounding box center [537, 156] width 9 height 9
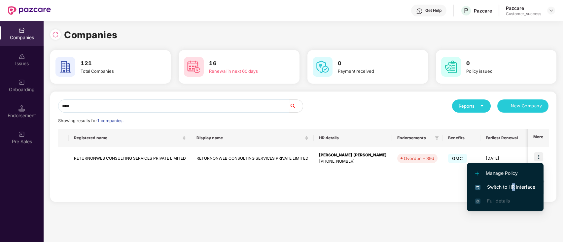
click at [512, 188] on span "Switch to HR interface" at bounding box center [505, 187] width 60 height 7
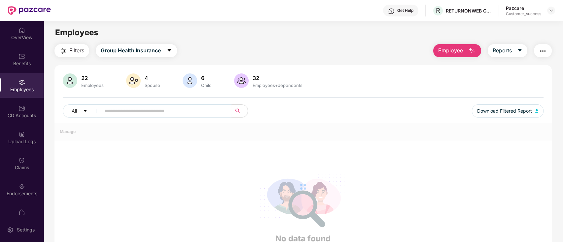
click at [22, 84] on img at bounding box center [21, 82] width 7 height 7
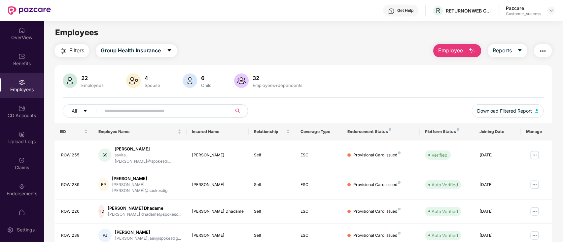
click at [147, 110] on input "text" at bounding box center [163, 111] width 118 height 10
click at [459, 51] on span "Employee" at bounding box center [450, 51] width 25 height 8
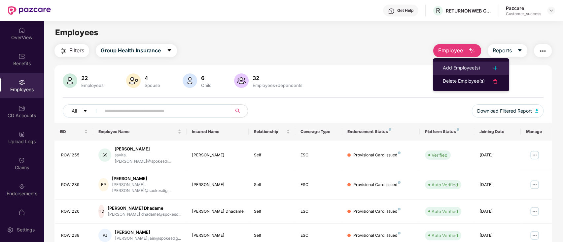
click at [453, 67] on div "Add Employee(s)" at bounding box center [460, 68] width 37 height 8
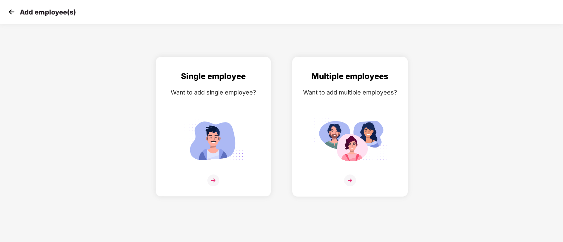
click at [349, 125] on img at bounding box center [350, 140] width 74 height 51
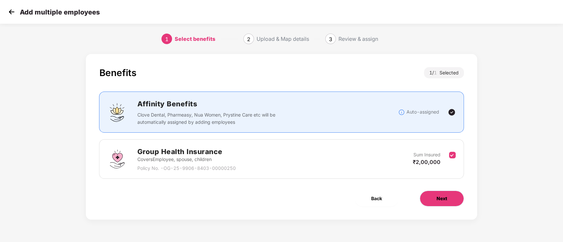
click at [446, 201] on span "Next" at bounding box center [441, 198] width 11 height 7
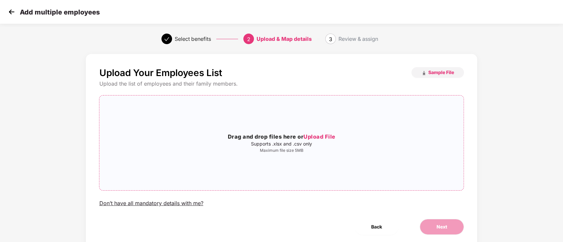
click at [325, 138] on span "Upload File" at bounding box center [319, 137] width 32 height 7
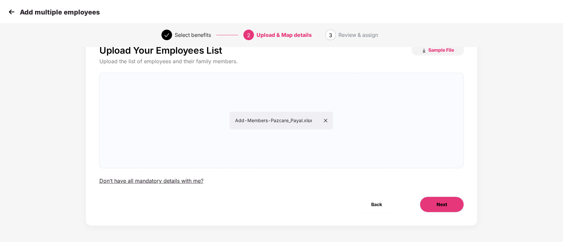
click at [447, 207] on button "Next" at bounding box center [441, 205] width 44 height 16
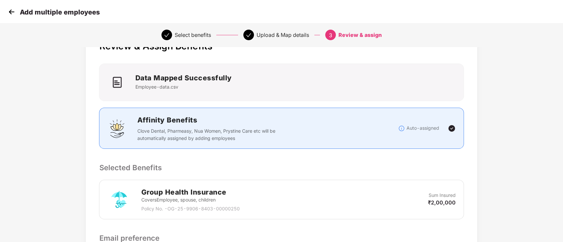
scroll to position [125, 0]
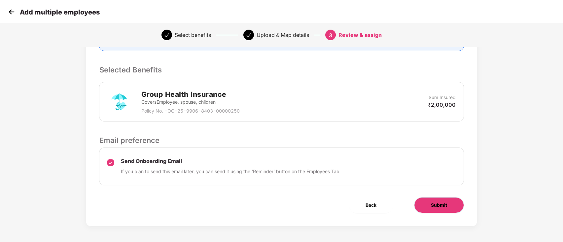
click at [443, 201] on button "Submit" at bounding box center [439, 206] width 50 height 16
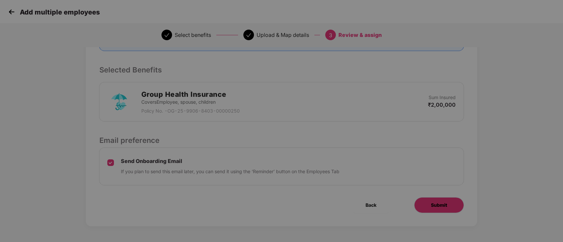
scroll to position [0, 0]
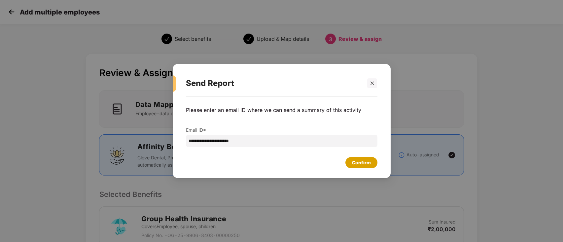
click at [367, 162] on div "Confirm" at bounding box center [361, 162] width 19 height 7
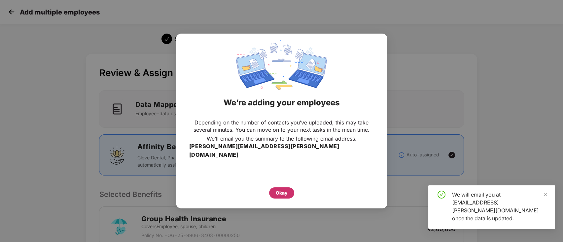
click at [272, 191] on div "Okay" at bounding box center [281, 193] width 25 height 11
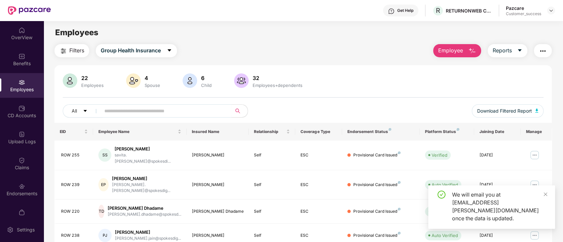
scroll to position [162, 0]
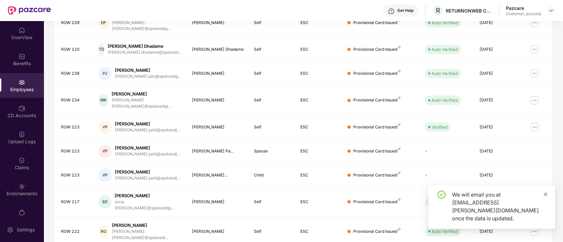
click at [544, 197] on icon "close" at bounding box center [545, 194] width 5 height 5
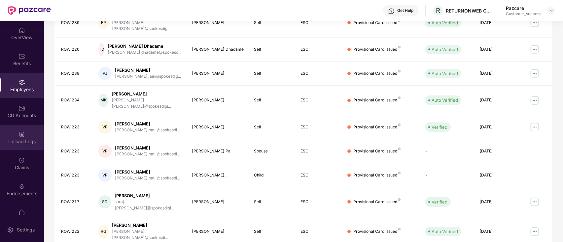
click at [20, 133] on img at bounding box center [21, 134] width 7 height 7
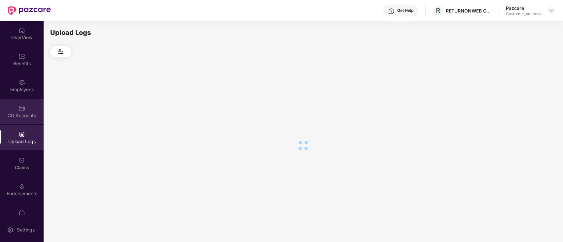
scroll to position [0, 0]
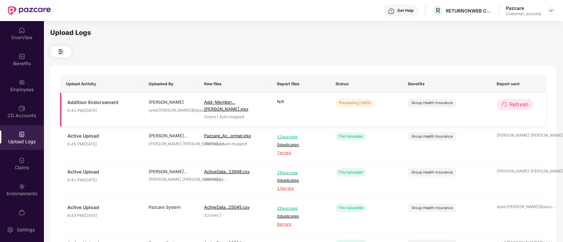
click at [520, 104] on span "Refresh" at bounding box center [518, 105] width 19 height 8
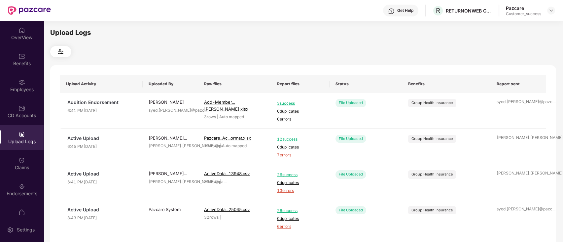
click at [544, 10] on div "Pazcare Customer_success" at bounding box center [529, 11] width 49 height 12
click at [548, 9] on img at bounding box center [550, 10] width 5 height 5
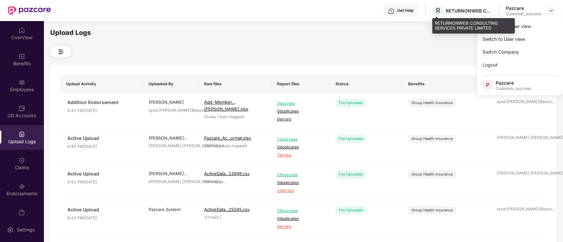
click at [456, 15] on div "R RETURNONWEB CONSULTING SERVICES PRIVATE LIMITED" at bounding box center [462, 11] width 60 height 12
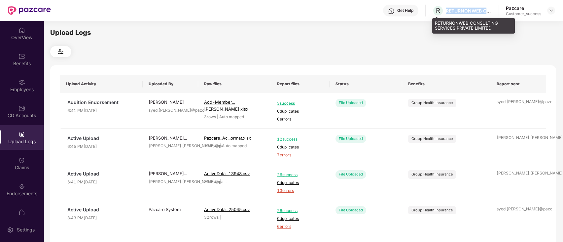
click at [456, 15] on div "R RETURNONWEB CONSULTING SERVICES PRIVATE LIMITED" at bounding box center [462, 11] width 60 height 12
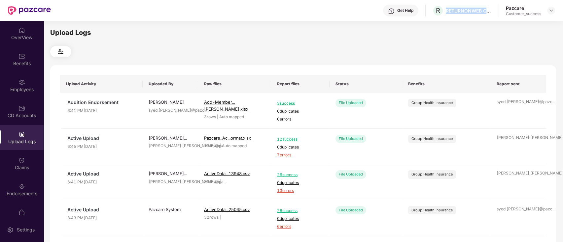
copy div "RETURNONWEB CONSULTING SERVICES PRIVATE LIMITED"
click at [549, 11] on img at bounding box center [550, 10] width 5 height 5
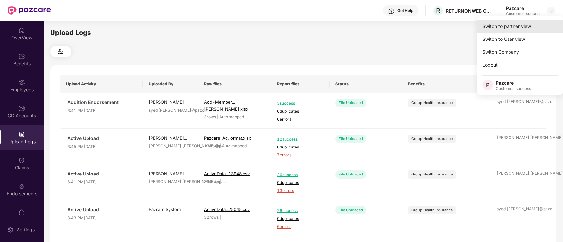
click at [527, 29] on div "Switch to partner view" at bounding box center [520, 26] width 86 height 13
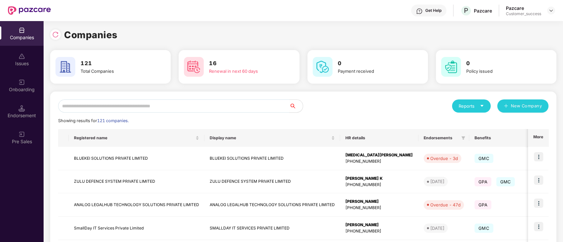
click at [353, 119] on div "Showing results for 121 companies." at bounding box center [303, 121] width 490 height 7
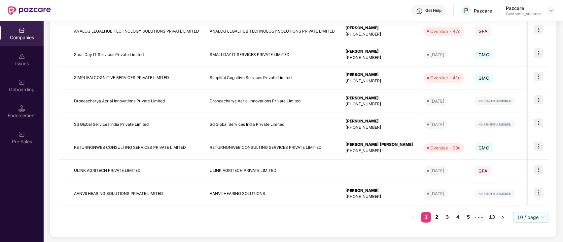
click at [438, 219] on link "2" at bounding box center [436, 217] width 11 height 10
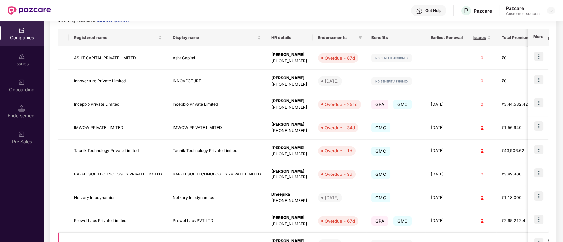
scroll to position [174, 0]
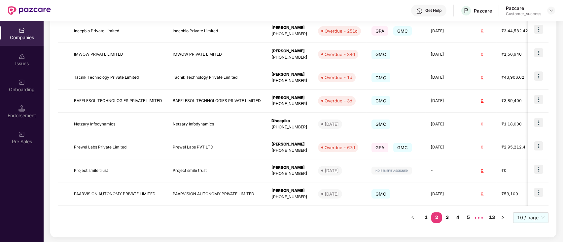
click at [446, 218] on link "3" at bounding box center [446, 218] width 11 height 10
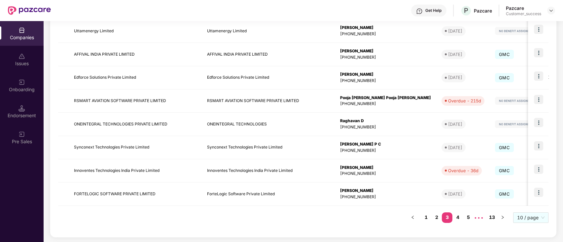
scroll to position [0, 0]
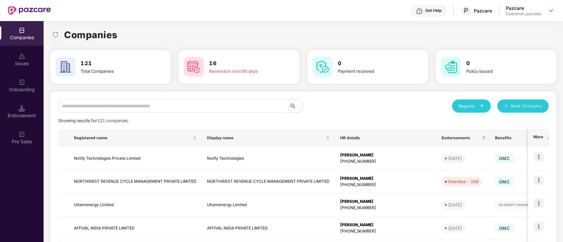
click at [148, 104] on input "text" at bounding box center [173, 106] width 231 height 13
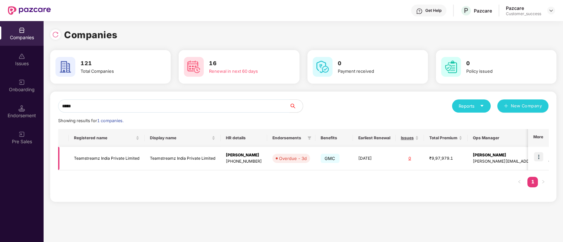
type input "*****"
copy td "Teamstreamz India Private Limited"
drag, startPoint x: 139, startPoint y: 159, endPoint x: 113, endPoint y: 33, distance: 129.3
click at [100, 91] on div "Companies 121 Total Companies 16 Renewal in next 60 days 0 Payment received 0 P…" at bounding box center [303, 118] width 506 height 180
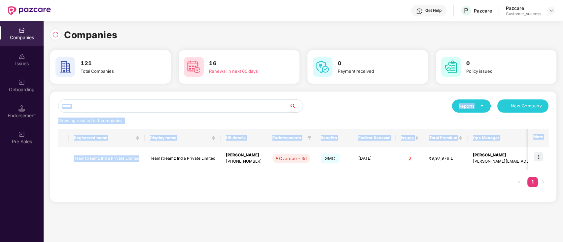
drag, startPoint x: 338, startPoint y: 115, endPoint x: 227, endPoint y: 110, distance: 111.6
click at [338, 115] on div "***** Reports New Company Showing results for 1 companies. Registered name Disp…" at bounding box center [303, 147] width 490 height 95
click at [187, 112] on input "*****" at bounding box center [173, 106] width 231 height 13
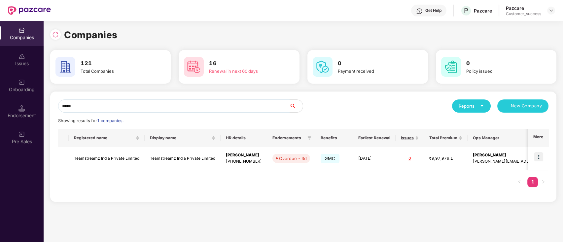
click at [186, 111] on input "*****" at bounding box center [173, 106] width 231 height 13
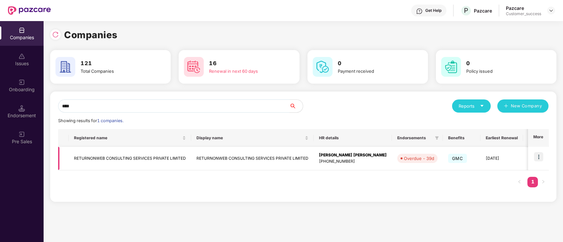
type input "****"
click at [542, 155] on img at bounding box center [537, 156] width 9 height 9
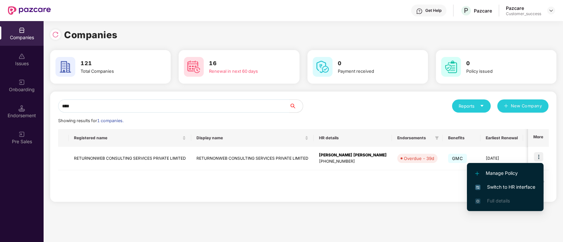
click at [510, 182] on li "Switch to HR interface" at bounding box center [505, 187] width 77 height 14
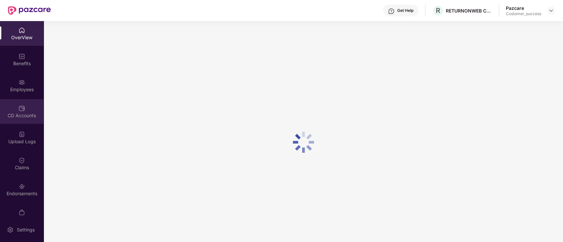
drag, startPoint x: 0, startPoint y: 137, endPoint x: 15, endPoint y: 114, distance: 27.4
click at [15, 114] on div "CD Accounts" at bounding box center [22, 116] width 44 height 7
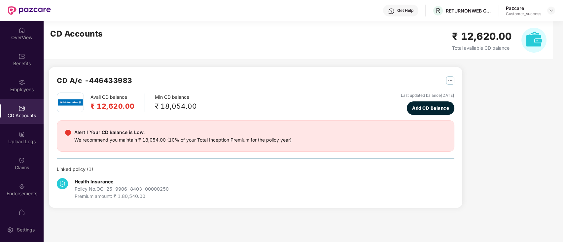
click at [19, 100] on div "CD Accounts" at bounding box center [22, 111] width 44 height 25
click at [21, 120] on div "CD Accounts" at bounding box center [22, 111] width 44 height 25
click at [26, 97] on div "Employees" at bounding box center [22, 85] width 44 height 25
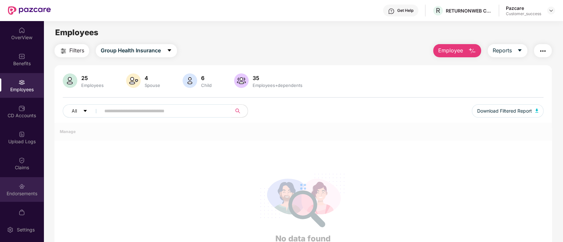
click at [20, 186] on img at bounding box center [21, 186] width 7 height 7
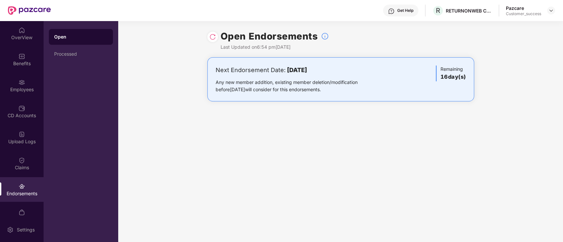
click at [213, 39] on img at bounding box center [212, 37] width 7 height 7
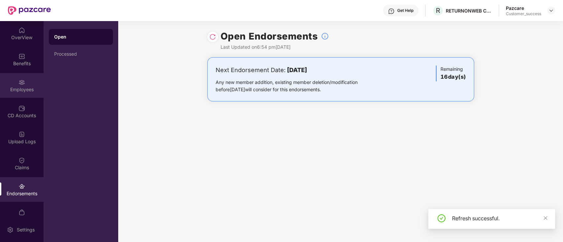
click at [9, 89] on div "Employees" at bounding box center [22, 89] width 44 height 7
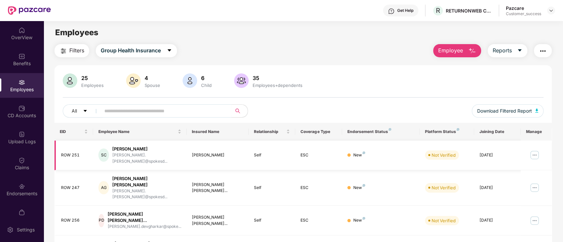
click at [531, 150] on img at bounding box center [534, 155] width 11 height 11
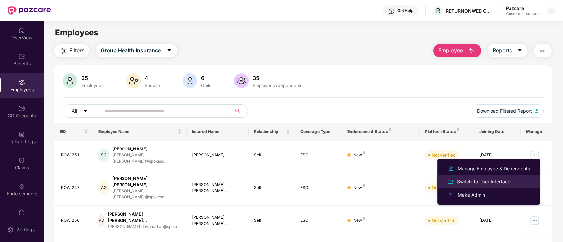
click at [479, 178] on li "Switch To User Interface" at bounding box center [488, 182] width 103 height 13
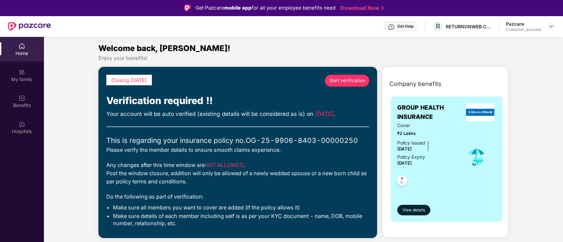
click at [351, 75] on link "Start verification" at bounding box center [347, 81] width 44 height 12
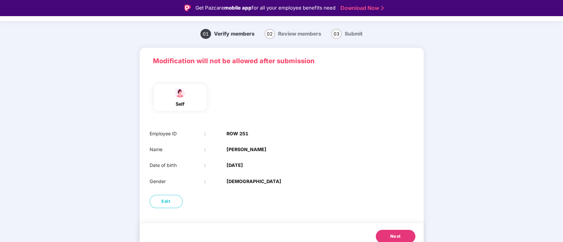
scroll to position [22, 0]
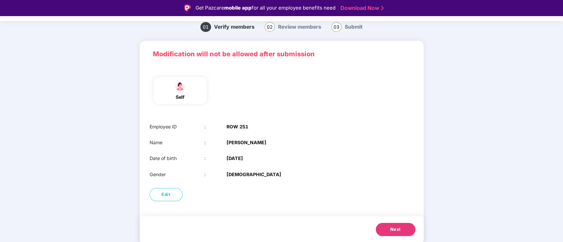
click at [386, 226] on button "Next" at bounding box center [395, 229] width 40 height 13
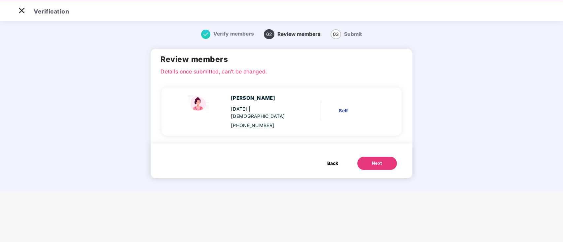
scroll to position [0, 0]
click at [371, 160] on div "Next" at bounding box center [376, 163] width 11 height 7
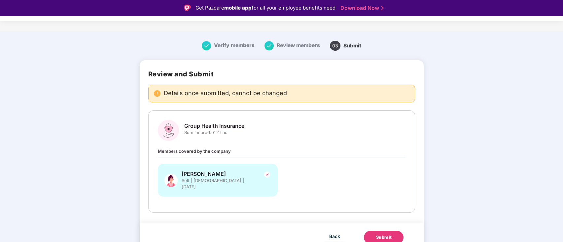
scroll to position [5, 0]
click at [379, 230] on button "Submit" at bounding box center [384, 236] width 40 height 13
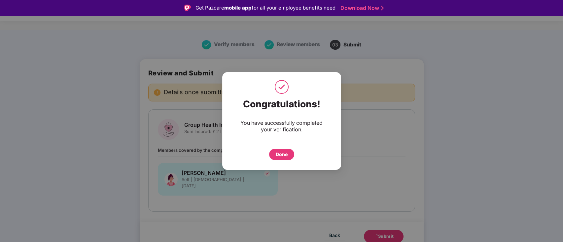
click at [279, 152] on div "Done" at bounding box center [281, 154] width 12 height 7
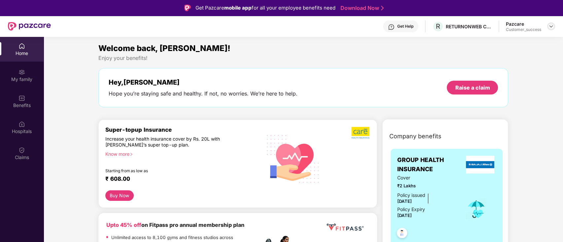
click at [549, 25] on img at bounding box center [550, 26] width 5 height 5
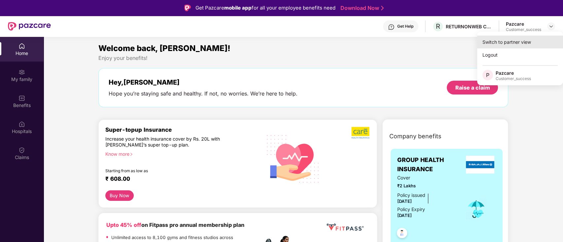
click at [532, 36] on div "Switch to partner view" at bounding box center [520, 42] width 86 height 13
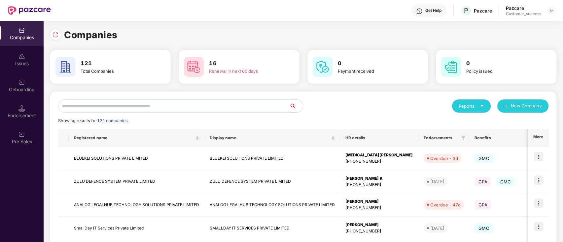
click at [134, 107] on input "text" at bounding box center [173, 106] width 231 height 13
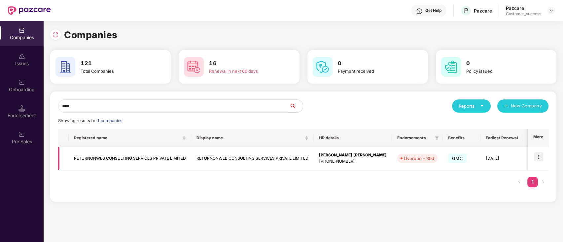
type input "****"
click at [536, 154] on img at bounding box center [537, 156] width 9 height 9
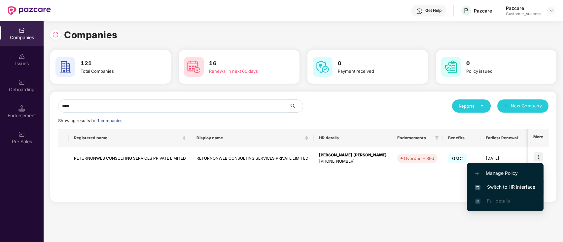
click at [506, 184] on span "Switch to HR interface" at bounding box center [505, 187] width 60 height 7
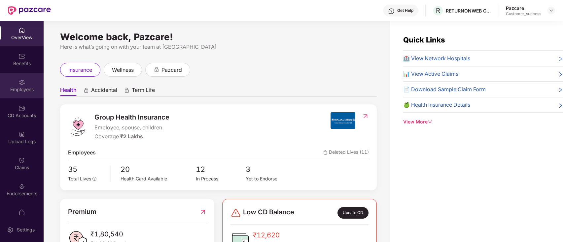
click at [12, 90] on div "Employees" at bounding box center [22, 89] width 44 height 7
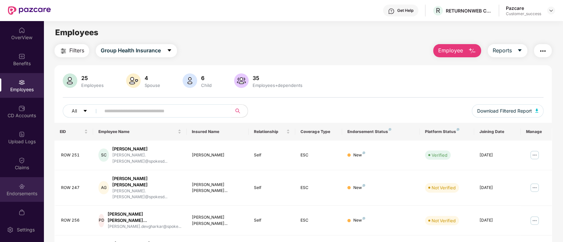
click at [15, 177] on div "Endorsements" at bounding box center [22, 189] width 44 height 25
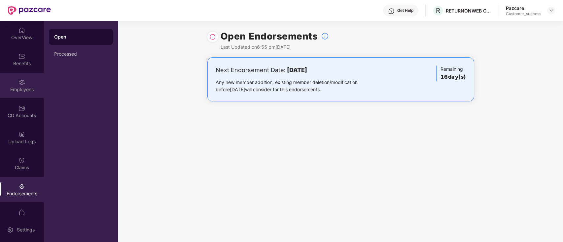
click at [5, 81] on div "Employees" at bounding box center [22, 85] width 44 height 25
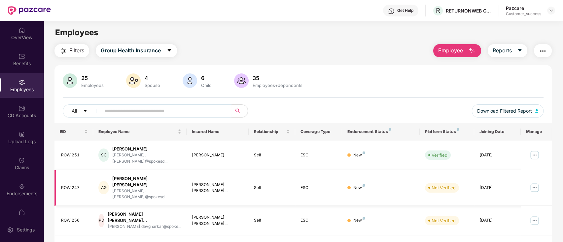
click at [531, 183] on img at bounding box center [534, 188] width 11 height 11
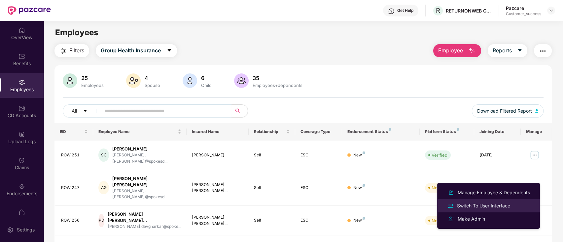
click at [464, 205] on div "Switch To User Interface" at bounding box center [483, 206] width 56 height 7
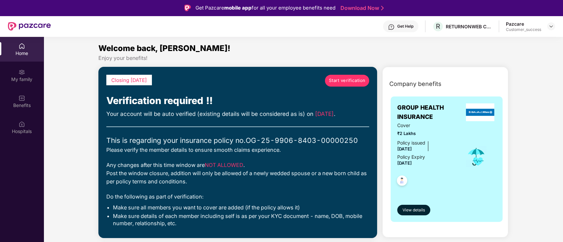
click at [355, 83] on span "Start verification" at bounding box center [347, 80] width 37 height 7
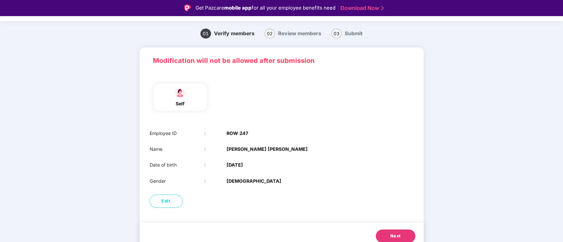
scroll to position [22, 0]
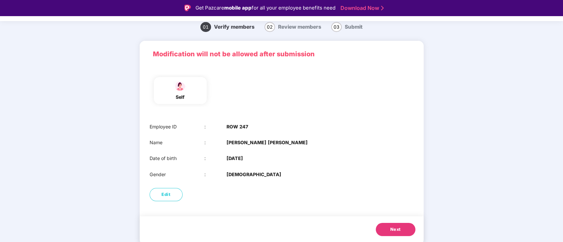
click at [388, 228] on button "Next" at bounding box center [395, 229] width 40 height 13
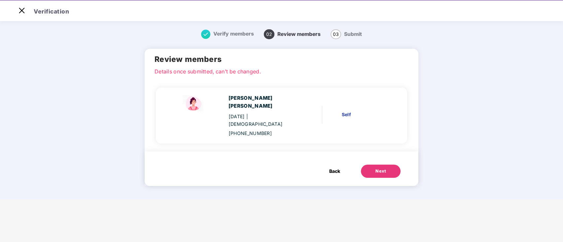
scroll to position [0, 0]
click at [391, 168] on button "Next" at bounding box center [381, 171] width 40 height 13
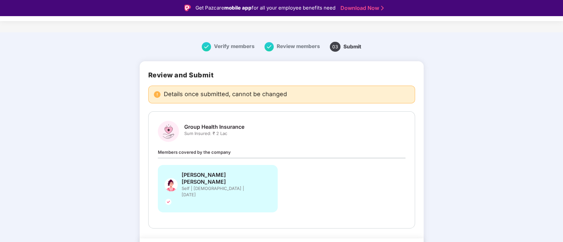
scroll to position [5, 0]
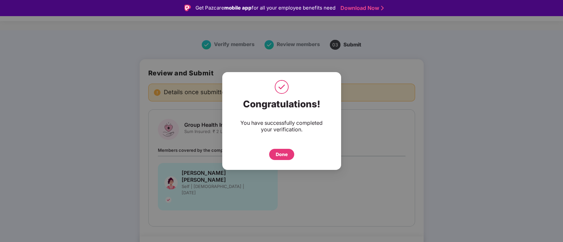
click at [281, 158] on div "Done" at bounding box center [281, 154] width 25 height 11
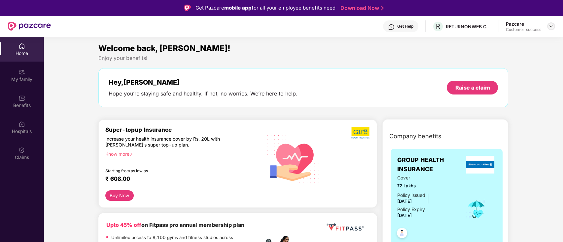
click at [549, 26] on img at bounding box center [550, 26] width 5 height 5
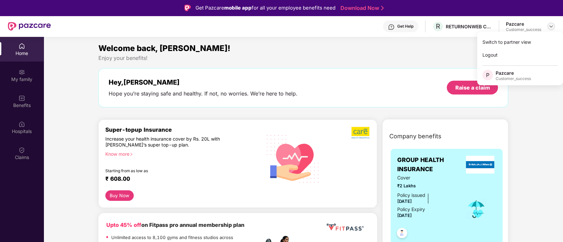
click at [543, 34] on div "Switch to partner view Logout P Pazcare Customer_success" at bounding box center [520, 59] width 86 height 54
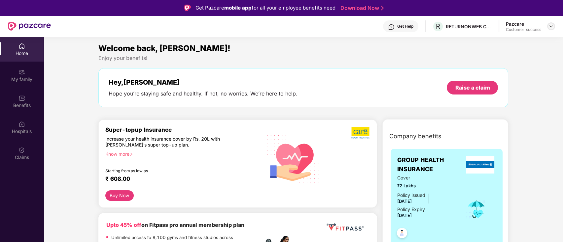
click at [548, 27] on img at bounding box center [550, 26] width 5 height 5
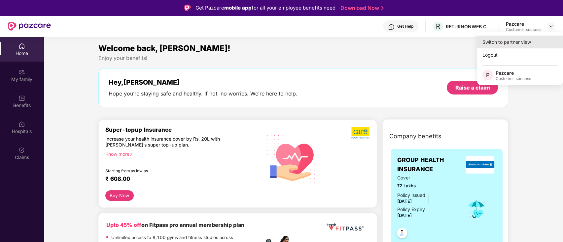
click at [541, 38] on div "Switch to partner view" at bounding box center [520, 42] width 86 height 13
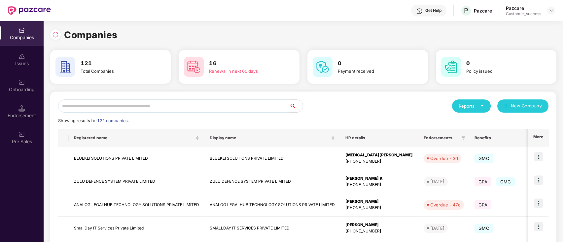
click at [238, 104] on input "text" at bounding box center [173, 106] width 231 height 13
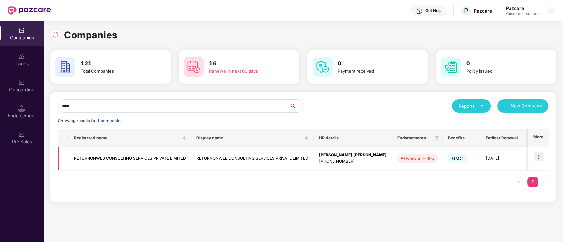
type input "****"
click at [538, 157] on img at bounding box center [537, 156] width 9 height 9
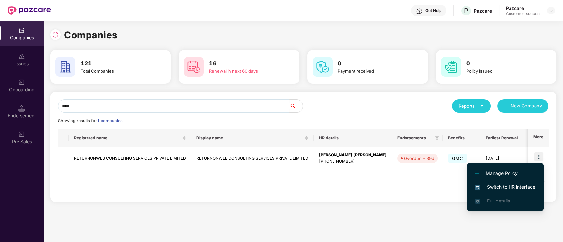
click at [512, 190] on span "Switch to HR interface" at bounding box center [505, 187] width 60 height 7
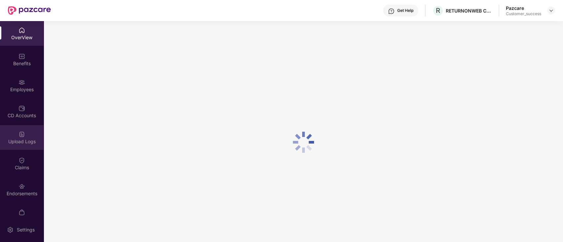
click at [11, 128] on div "Upload Logs" at bounding box center [22, 137] width 44 height 25
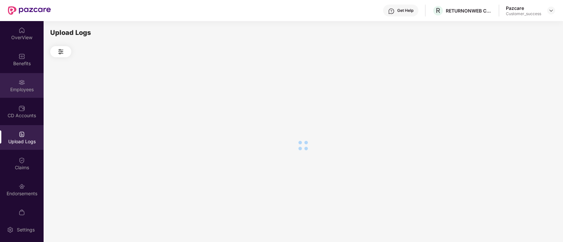
click at [23, 90] on div "Employees" at bounding box center [22, 89] width 44 height 7
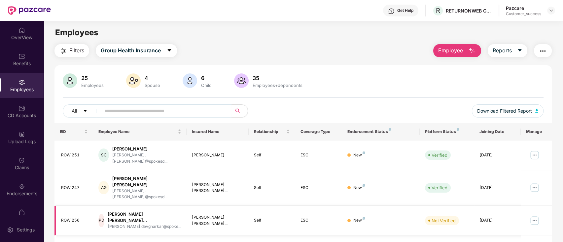
click at [534, 216] on img at bounding box center [534, 221] width 11 height 11
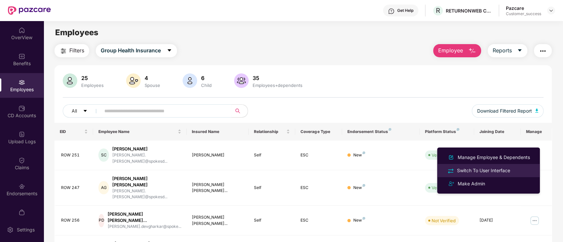
click at [481, 167] on li "Switch To User Interface" at bounding box center [488, 170] width 103 height 13
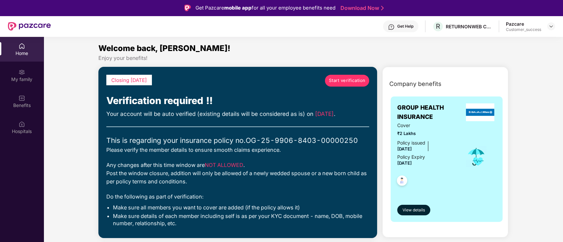
click at [338, 80] on span "Start verification" at bounding box center [347, 80] width 37 height 7
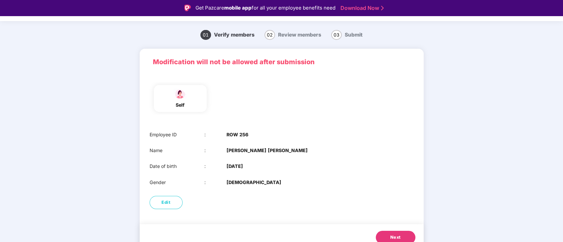
scroll to position [22, 0]
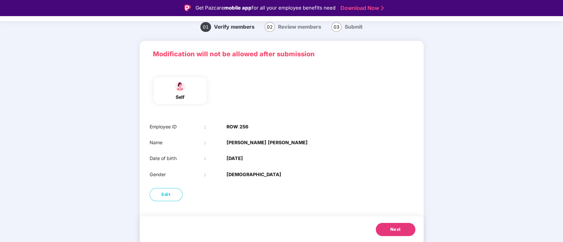
drag, startPoint x: 395, startPoint y: 227, endPoint x: 397, endPoint y: 209, distance: 18.3
click at [394, 227] on span "Next" at bounding box center [395, 230] width 11 height 7
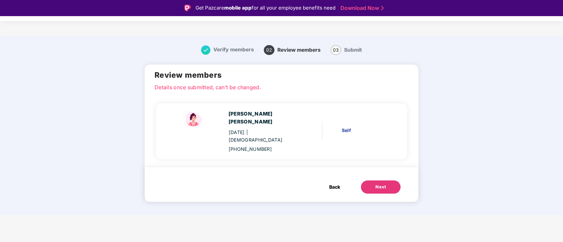
scroll to position [0, 0]
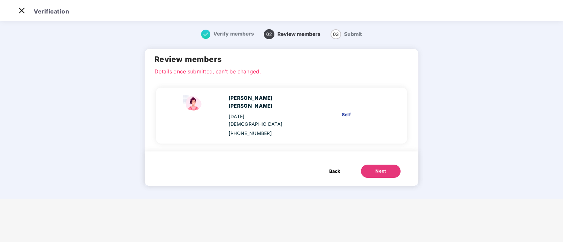
click at [375, 168] on div "Next" at bounding box center [380, 171] width 11 height 7
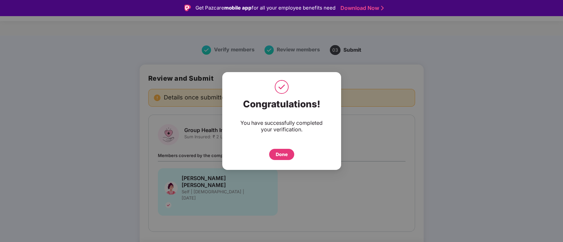
click at [274, 157] on div "Done" at bounding box center [281, 154] width 25 height 11
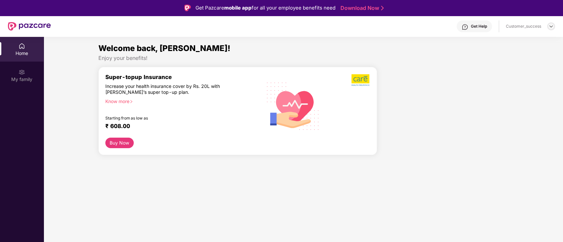
click at [549, 28] on img at bounding box center [550, 26] width 5 height 5
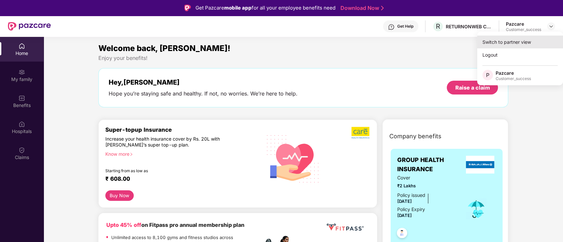
click at [531, 40] on div "Switch to partner view" at bounding box center [520, 42] width 86 height 13
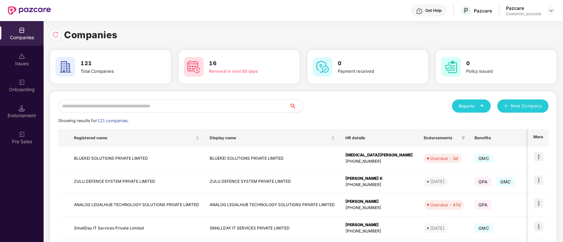
click at [101, 103] on input "text" at bounding box center [173, 106] width 231 height 13
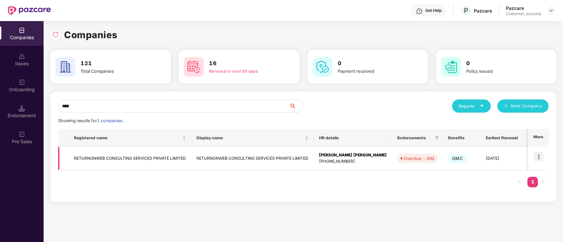
type input "****"
click at [539, 160] on img at bounding box center [537, 156] width 9 height 9
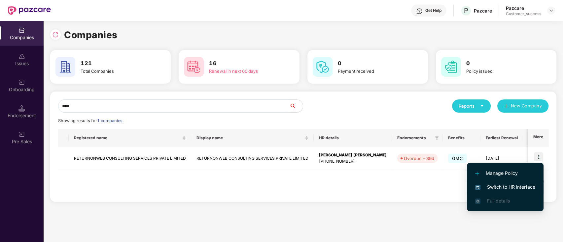
click at [511, 185] on span "Switch to HR interface" at bounding box center [505, 187] width 60 height 7
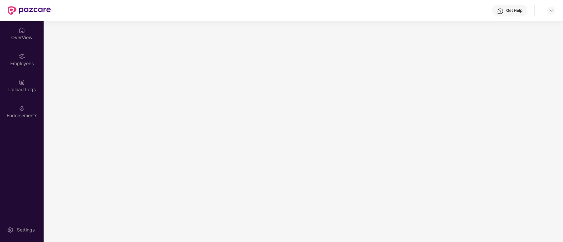
click at [0, 130] on div "OverView Employees Upload Logs Endorsements Settings" at bounding box center [22, 131] width 44 height 221
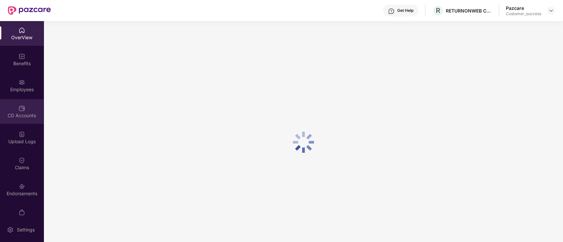
click at [8, 106] on div "CD Accounts" at bounding box center [22, 111] width 44 height 25
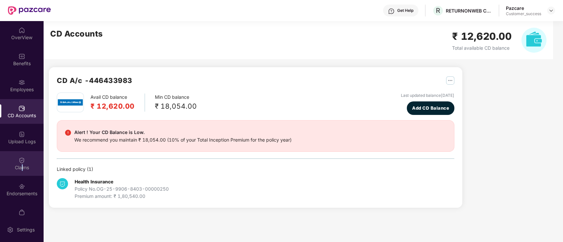
click at [21, 174] on div "Claims" at bounding box center [22, 163] width 44 height 25
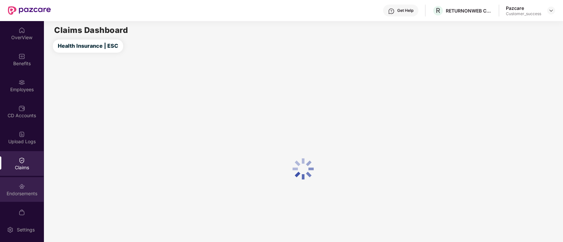
click at [27, 188] on div "Endorsements" at bounding box center [22, 189] width 44 height 25
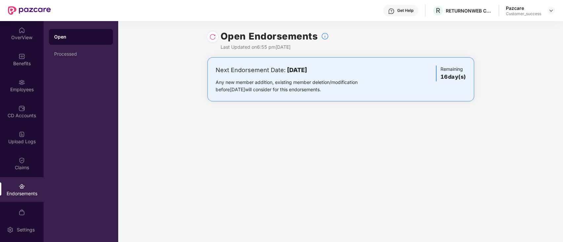
click at [213, 39] on img at bounding box center [212, 37] width 7 height 7
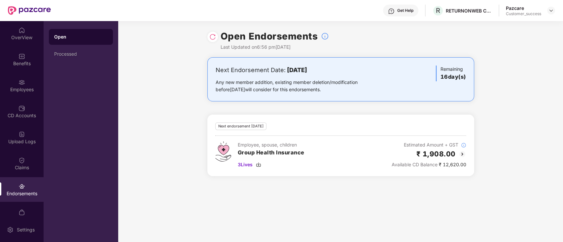
click at [464, 152] on img at bounding box center [462, 154] width 8 height 8
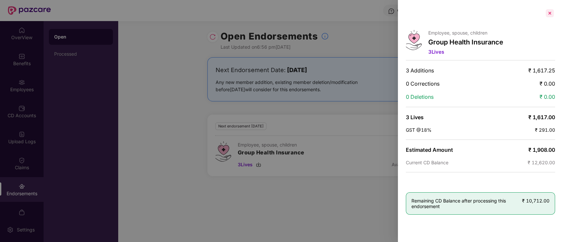
click at [550, 16] on div at bounding box center [549, 13] width 11 height 11
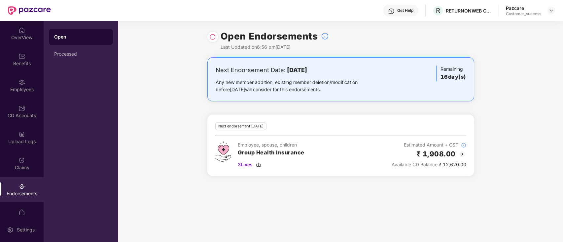
click at [514, 107] on div "Next Endorsement Date: 05 September 2025 Any new member addition, existing memb…" at bounding box center [340, 120] width 444 height 127
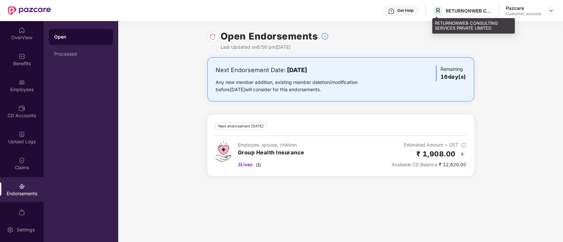
click at [451, 16] on div "R RETURNONWEB CONSULTING SERVICES PRIVATE LIMITED" at bounding box center [462, 11] width 60 height 12
click at [449, 16] on div "R RETURNONWEB CONSULTING SERVICES PRIVATE LIMITED" at bounding box center [462, 11] width 60 height 12
click at [450, 15] on div "R RETURNONWEB CONSULTING SERVICES PRIVATE LIMITED" at bounding box center [462, 11] width 60 height 12
click at [451, 15] on div "R RETURNONWEB CONSULTING SERVICES PRIVATE LIMITED" at bounding box center [462, 11] width 60 height 12
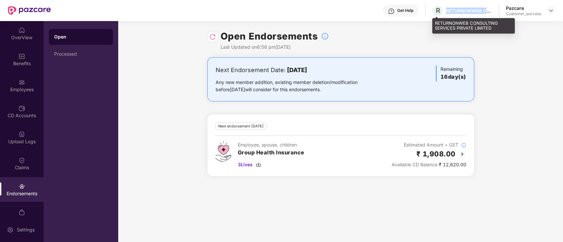
click at [451, 14] on div "R RETURNONWEB CONSULTING SERVICES PRIVATE LIMITED" at bounding box center [462, 11] width 60 height 12
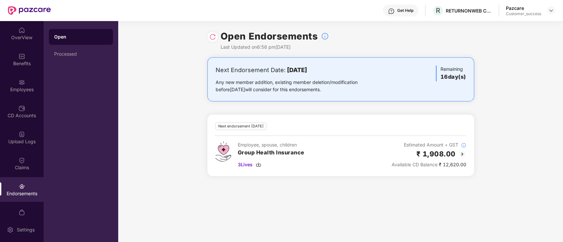
drag, startPoint x: 8, startPoint y: 88, endPoint x: 96, endPoint y: 132, distance: 98.1
click at [8, 88] on div "Employees" at bounding box center [22, 89] width 44 height 7
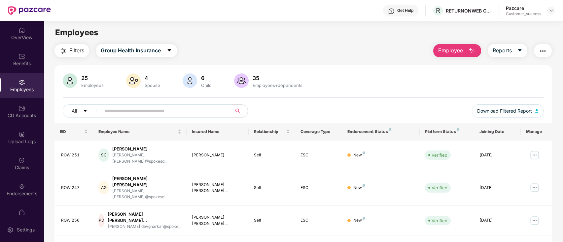
click at [133, 110] on input "text" at bounding box center [163, 111] width 118 height 10
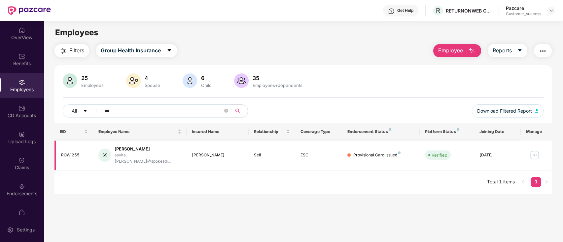
type input "***"
click at [138, 151] on div "[PERSON_NAME]" at bounding box center [147, 149] width 67 height 6
copy div "[PERSON_NAME]"
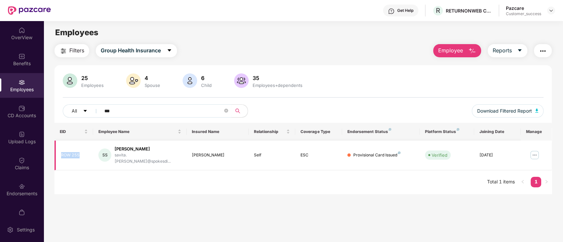
copy div "ROW 255"
drag, startPoint x: 83, startPoint y: 152, endPoint x: 88, endPoint y: 92, distance: 59.6
click at [82, 116] on div "25 Employees 4 Spouse 6 Child 35 Employees+dependents All *** Download Filtered…" at bounding box center [302, 129] width 497 height 129
click at [365, 70] on div "25 Employees 4 Spouse 6 Child 35 Employees+dependents All *** Download Filtered…" at bounding box center [302, 129] width 497 height 129
click at [253, 32] on div "Employees" at bounding box center [303, 32] width 519 height 13
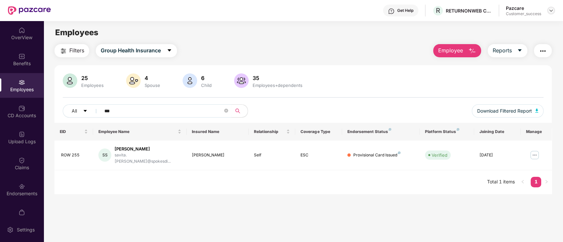
click at [551, 8] on img at bounding box center [550, 10] width 5 height 5
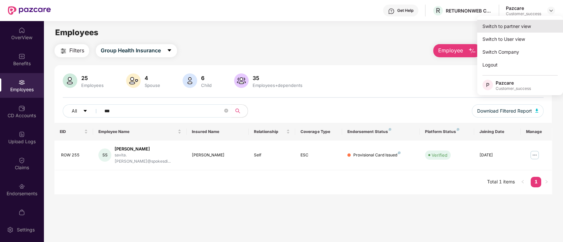
click at [515, 22] on div "Switch to partner view" at bounding box center [520, 26] width 86 height 13
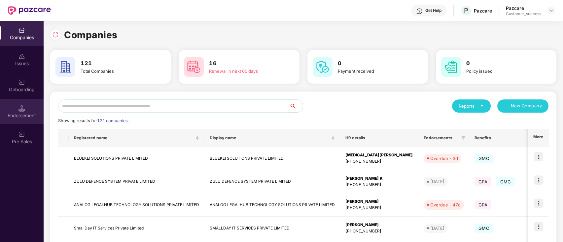
click at [26, 99] on div "Endorsement" at bounding box center [22, 111] width 44 height 25
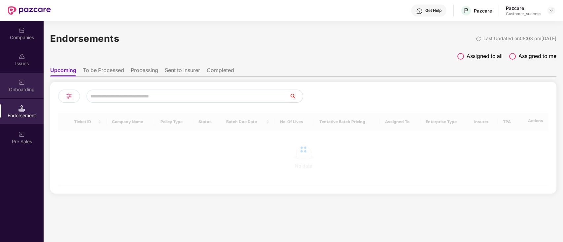
click at [26, 90] on div "Onboarding" at bounding box center [22, 89] width 44 height 7
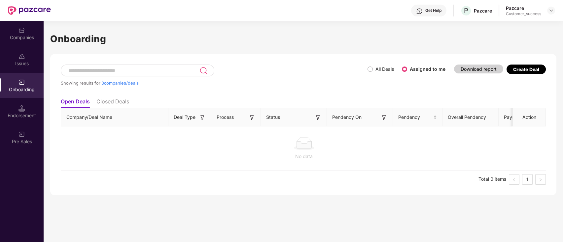
click at [373, 70] on span "All Deals" at bounding box center [384, 69] width 24 height 7
